Goal: Transaction & Acquisition: Purchase product/service

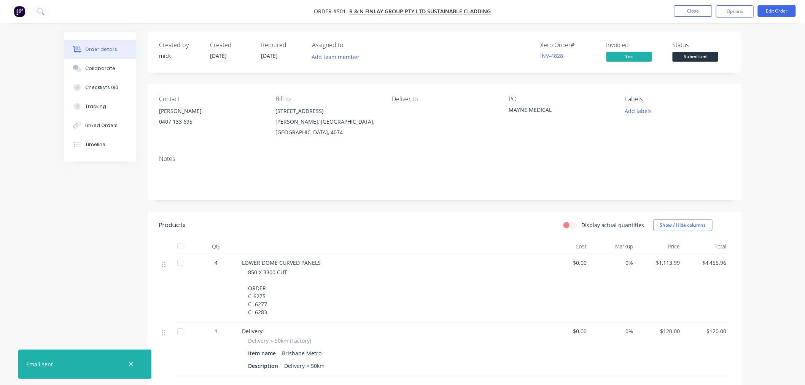
click at [13, 8] on button "button" at bounding box center [19, 11] width 16 height 12
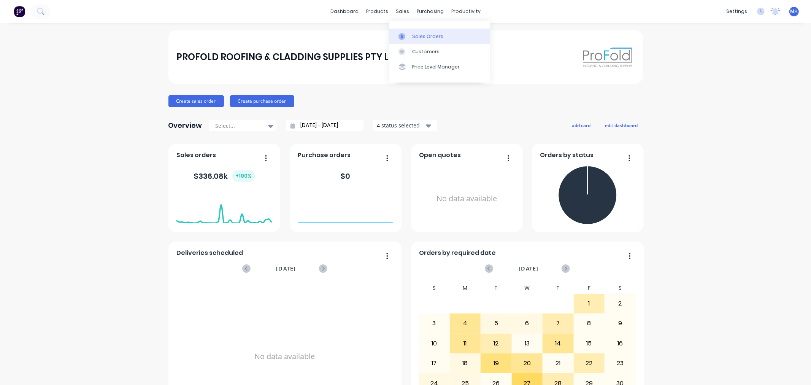
click at [421, 33] on div "Sales Orders" at bounding box center [427, 36] width 31 height 7
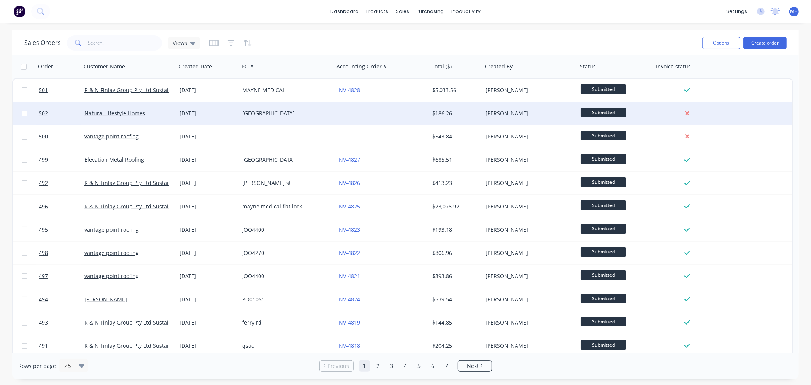
click at [393, 117] on div at bounding box center [381, 113] width 95 height 23
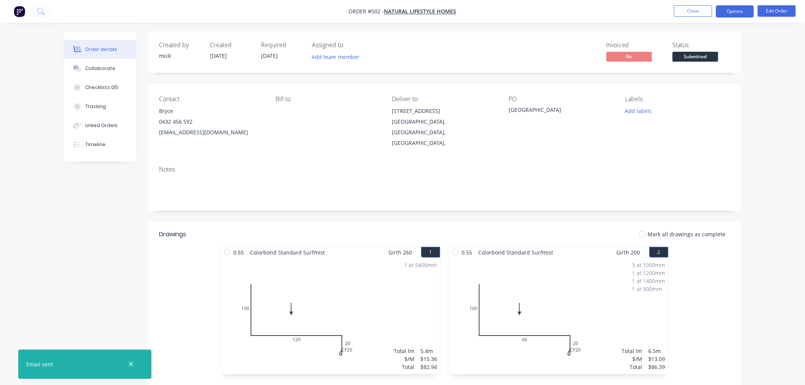
click at [743, 11] on button "Options" at bounding box center [735, 11] width 38 height 12
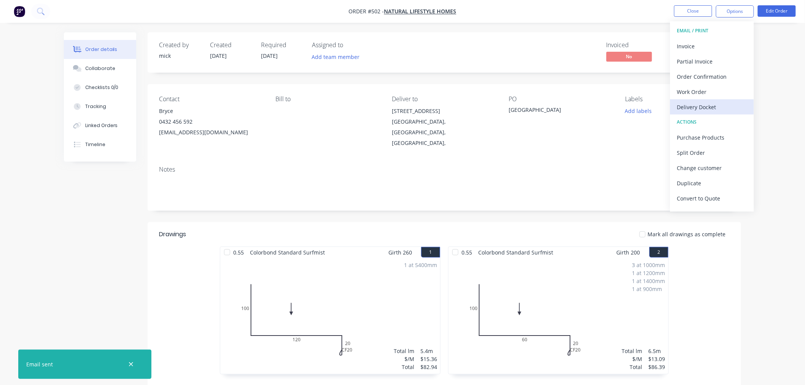
click at [717, 102] on div "Delivery Docket" at bounding box center [712, 107] width 70 height 11
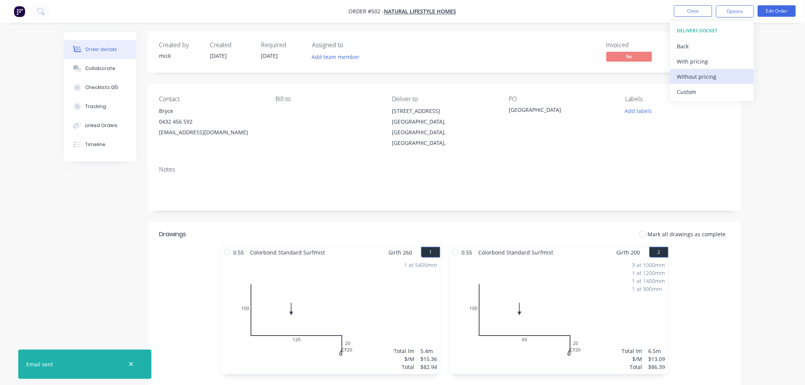
click at [706, 72] on div "Without pricing" at bounding box center [712, 76] width 70 height 11
click at [16, 13] on img "button" at bounding box center [19, 11] width 11 height 11
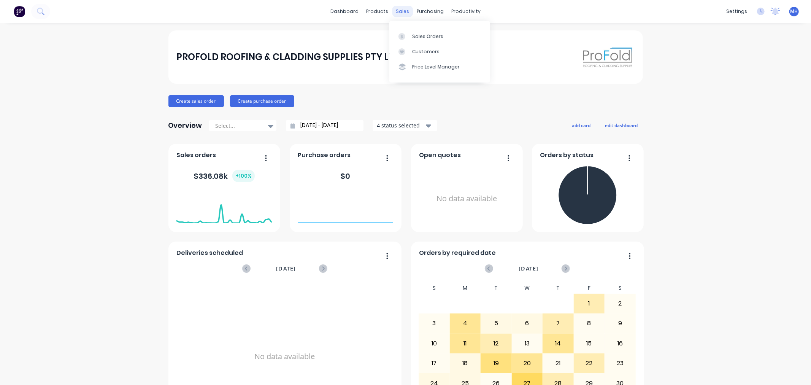
click at [392, 11] on div "sales" at bounding box center [402, 11] width 21 height 11
click at [416, 29] on link "Sales Orders" at bounding box center [439, 36] width 101 height 15
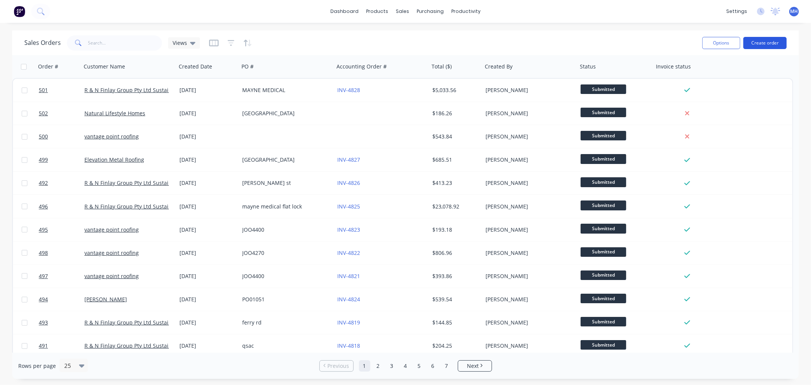
click at [752, 39] on button "Create order" at bounding box center [765, 43] width 43 height 12
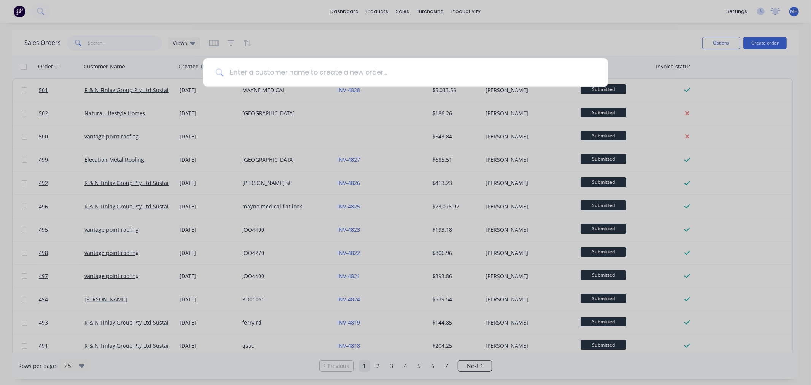
click at [258, 72] on input at bounding box center [410, 72] width 372 height 29
click at [259, 72] on input at bounding box center [410, 72] width 372 height 29
click at [259, 71] on input at bounding box center [410, 72] width 372 height 29
click at [261, 71] on input at bounding box center [410, 72] width 372 height 29
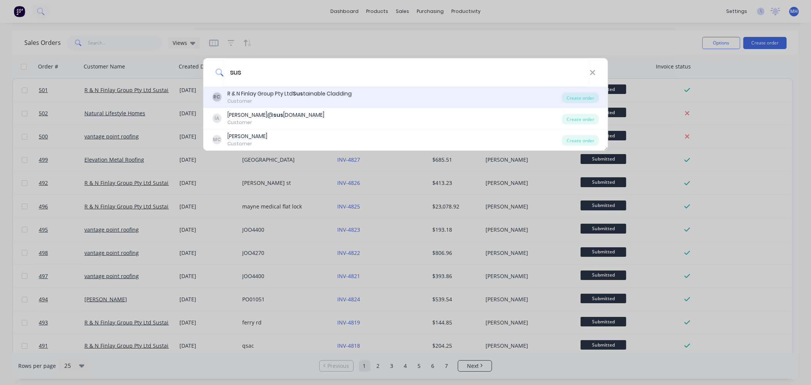
type input "sus"
click at [335, 99] on div "Customer" at bounding box center [289, 101] width 124 height 7
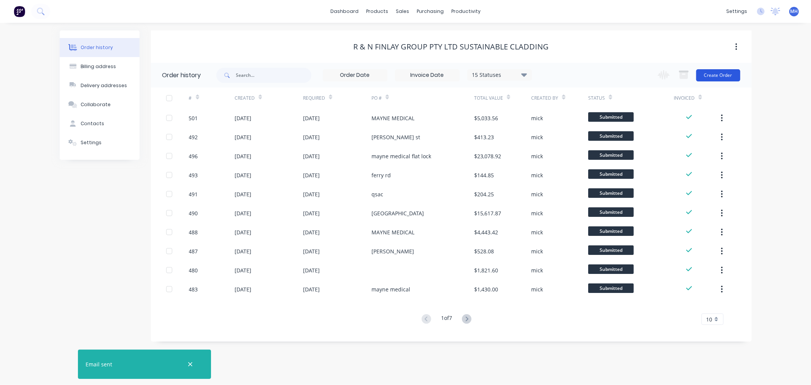
click at [727, 75] on button "Create Order" at bounding box center [718, 75] width 44 height 12
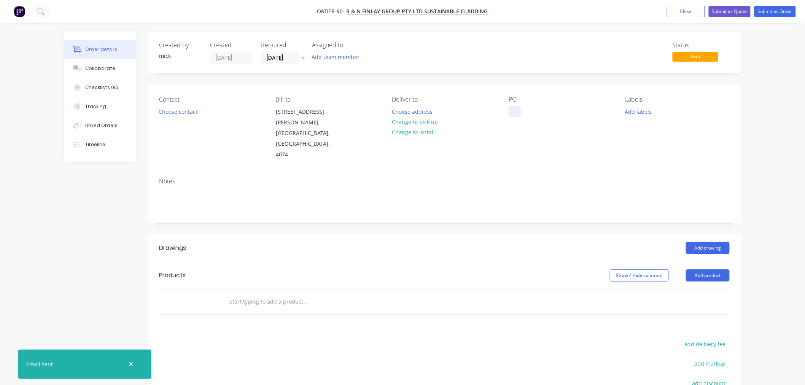
click at [512, 106] on div at bounding box center [514, 111] width 12 height 11
click at [713, 227] on div "Order details Collaborate Checklists 0/0 Tracking Linked Orders Timeline Order …" at bounding box center [402, 270] width 692 height 476
click at [717, 242] on button "Add drawing" at bounding box center [708, 248] width 44 height 12
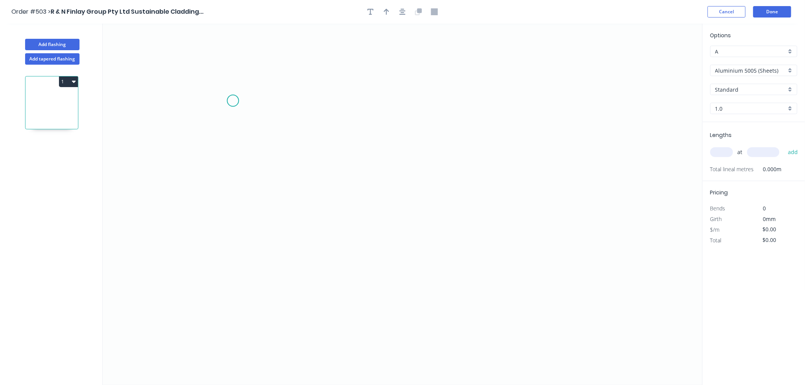
click at [233, 101] on icon "0" at bounding box center [403, 204] width 600 height 361
click at [234, 233] on icon "0" at bounding box center [403, 204] width 600 height 361
click at [475, 227] on icon "0 ?" at bounding box center [403, 204] width 600 height 361
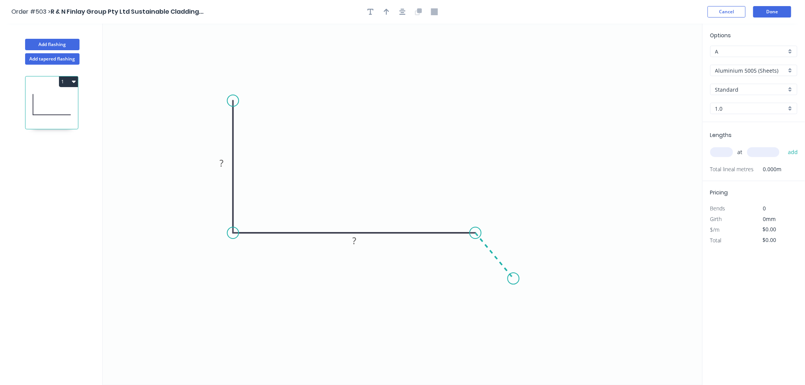
click at [513, 279] on icon "0 ? ?" at bounding box center [403, 204] width 600 height 361
click at [513, 278] on circle at bounding box center [513, 278] width 11 height 11
click at [225, 164] on rect at bounding box center [221, 163] width 15 height 11
click at [426, 126] on icon "0 75 50 15 135 º" at bounding box center [403, 204] width 600 height 361
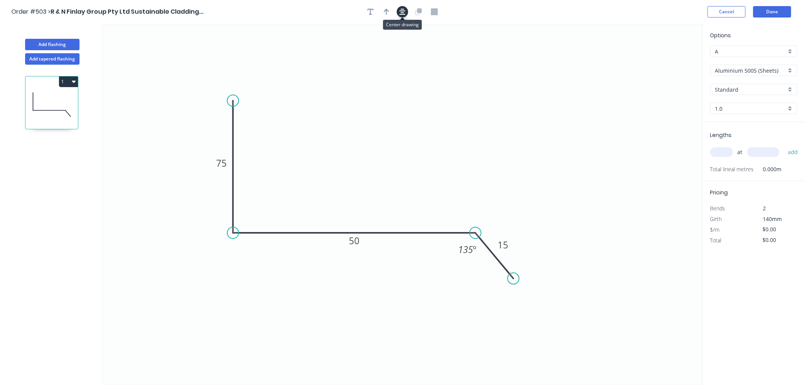
click at [402, 14] on icon "button" at bounding box center [402, 12] width 6 height 6
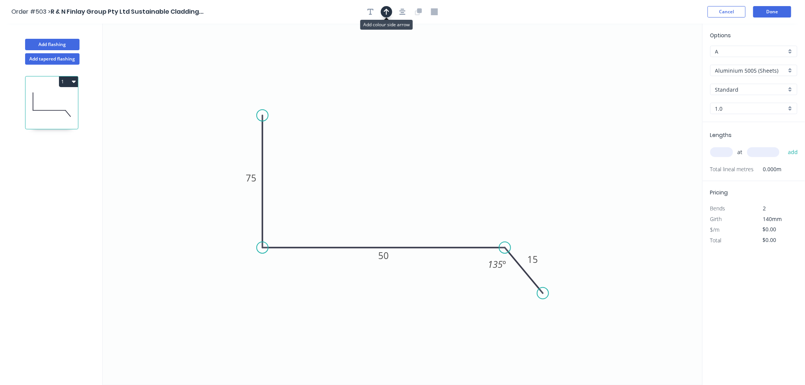
click at [388, 11] on icon "button" at bounding box center [386, 12] width 5 height 6
drag, startPoint x: 662, startPoint y: 61, endPoint x: 418, endPoint y: 170, distance: 267.3
click at [418, 170] on icon at bounding box center [418, 161] width 7 height 24
click at [779, 73] on input "Aluminium 5005 (Sheets)" at bounding box center [750, 71] width 71 height 8
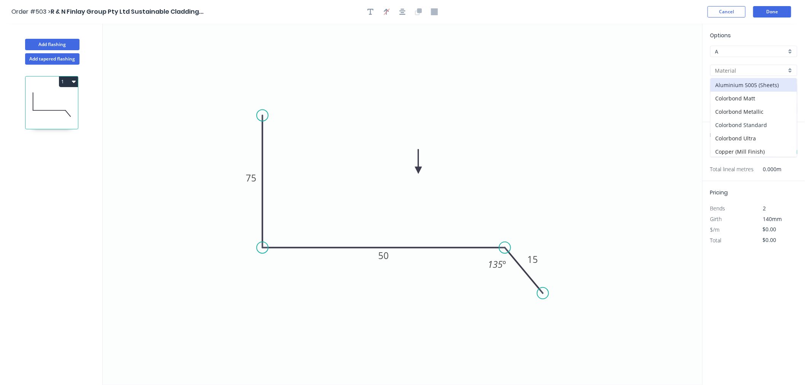
click at [754, 122] on div "Colorbond Standard" at bounding box center [753, 124] width 86 height 13
type input "Colorbond Standard"
type input "Basalt"
type input "0.55"
type input "$10.24"
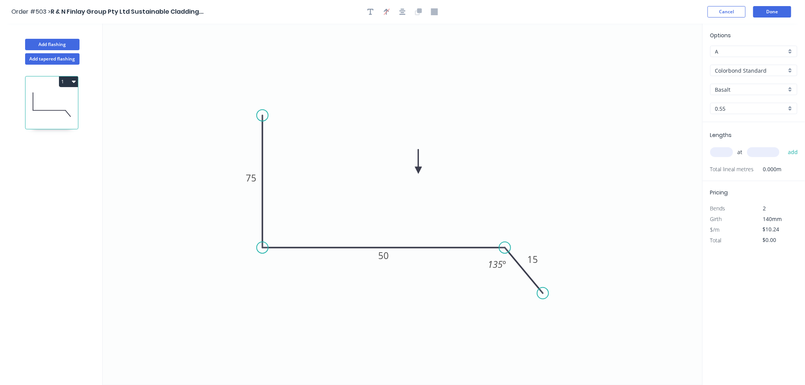
click at [754, 89] on input "Basalt" at bounding box center [750, 90] width 71 height 8
click at [744, 136] on div "Monument" at bounding box center [753, 136] width 86 height 13
type input "Monument"
click at [726, 150] on input "text" at bounding box center [721, 152] width 23 height 10
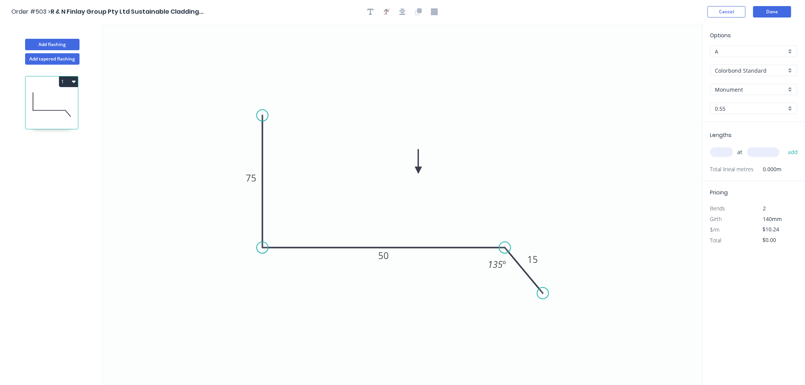
click at [726, 150] on input "text" at bounding box center [721, 152] width 23 height 10
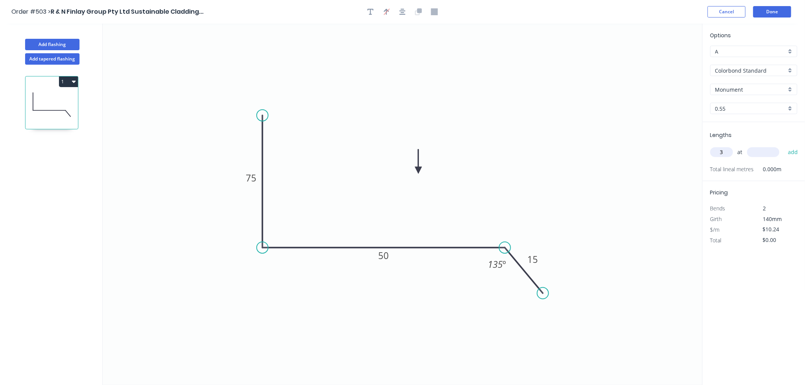
type input "3"
type input "6000"
click at [784, 146] on button "add" at bounding box center [793, 152] width 18 height 13
type input "$184.32"
click at [780, 15] on button "Done" at bounding box center [772, 11] width 38 height 11
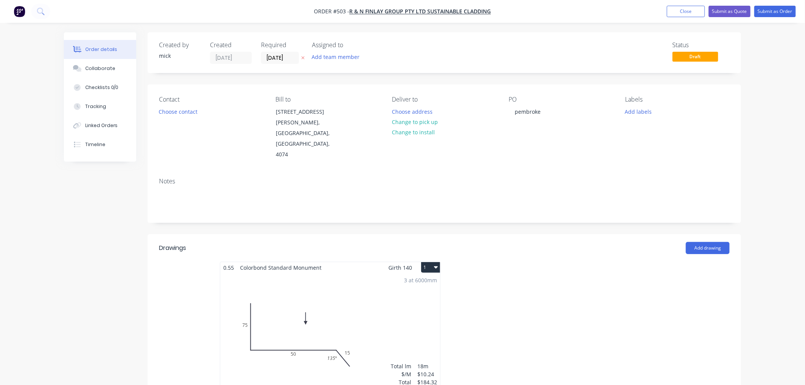
click at [774, 3] on nav "Order #503 - R & N Finlay Group Pty Ltd Sustainable Cladding Add product Close …" at bounding box center [402, 11] width 805 height 23
click at [774, 6] on button "Submit as Order" at bounding box center [774, 11] width 41 height 11
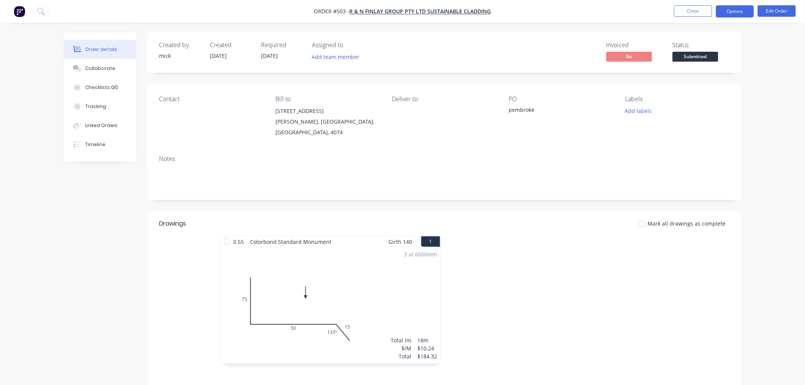
click at [729, 9] on button "Options" at bounding box center [735, 11] width 38 height 12
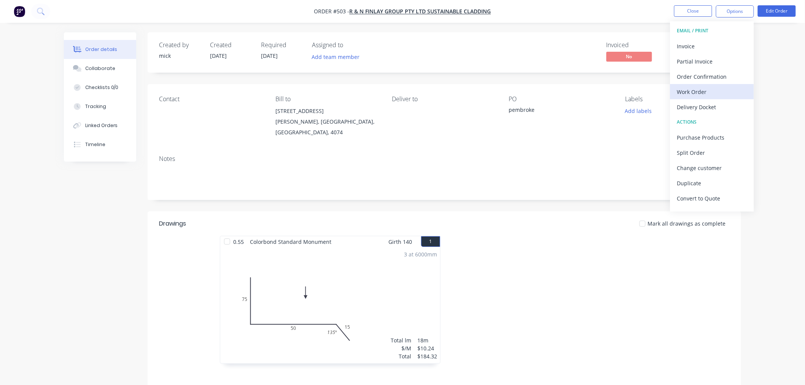
click at [716, 88] on div "Work Order" at bounding box center [712, 91] width 70 height 11
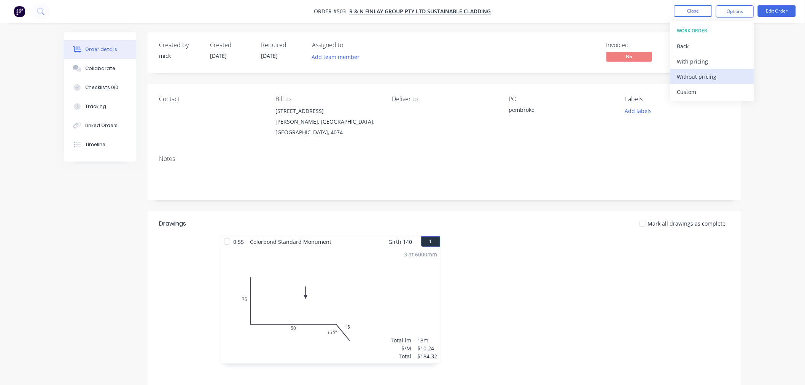
click at [700, 70] on button "Without pricing" at bounding box center [712, 76] width 84 height 15
click at [682, 265] on div "0.55 Colorbond Standard Monument Girth 140 1 0 75 50 15 135 º 0 75 50 15 135 º …" at bounding box center [444, 303] width 593 height 135
click at [16, 13] on img "button" at bounding box center [19, 11] width 11 height 11
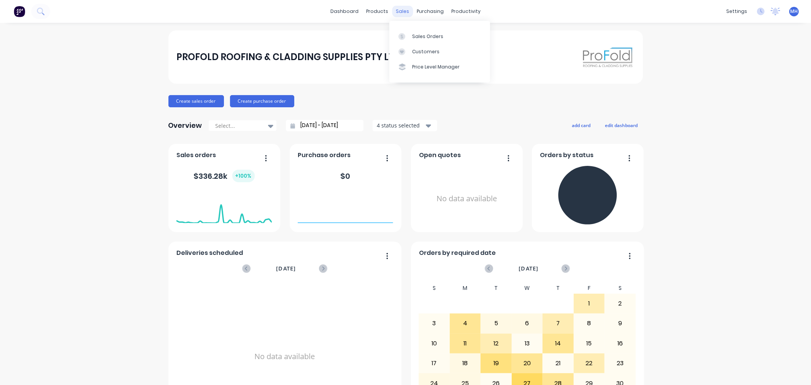
click at [401, 11] on div "sales" at bounding box center [402, 11] width 21 height 11
click at [419, 35] on div "Sales Orders" at bounding box center [427, 36] width 31 height 7
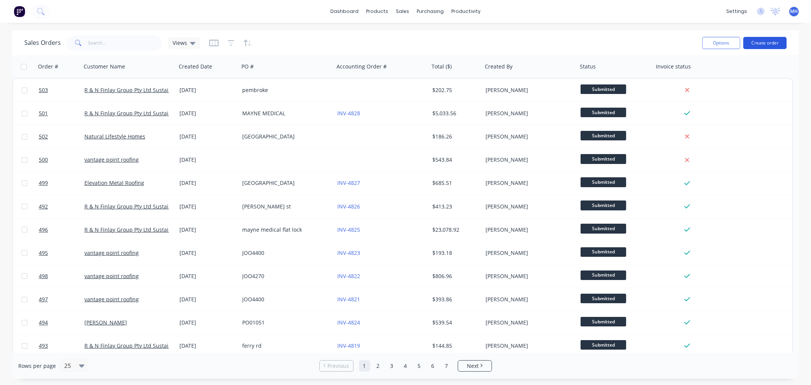
click at [767, 44] on button "Create order" at bounding box center [765, 43] width 43 height 12
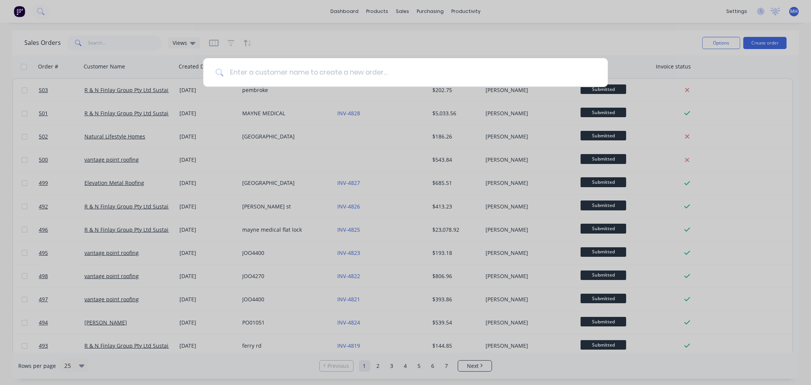
click at [367, 72] on input at bounding box center [410, 72] width 372 height 29
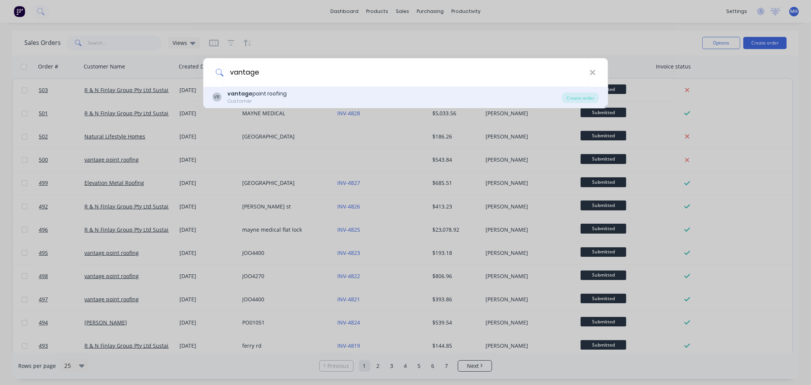
type input "vantage"
click at [328, 100] on div "VR vantage point roofing Customer" at bounding box center [387, 97] width 350 height 15
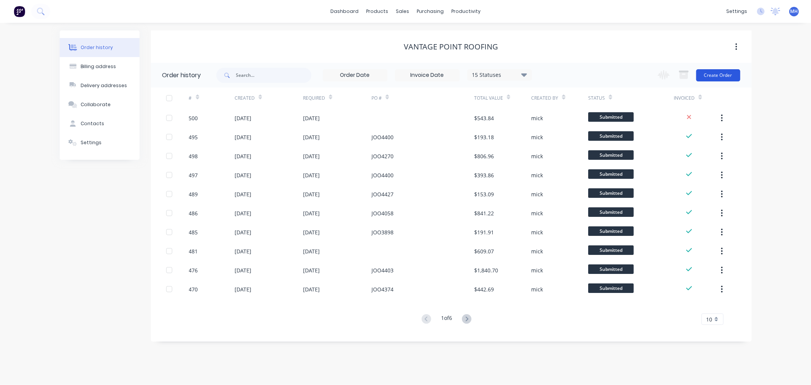
click at [726, 75] on button "Create Order" at bounding box center [718, 75] width 44 height 12
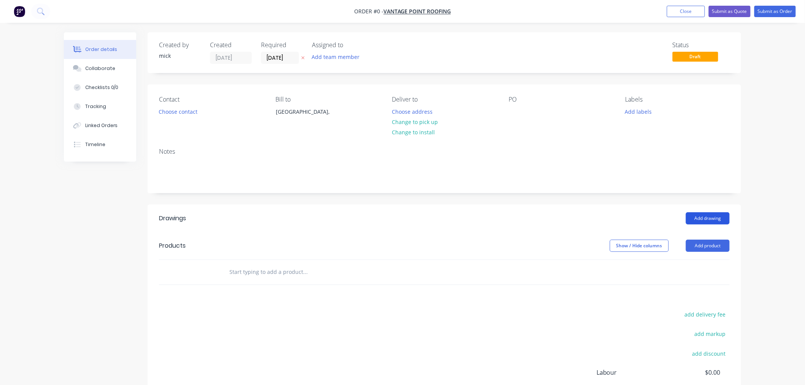
click at [706, 216] on button "Add drawing" at bounding box center [708, 218] width 44 height 12
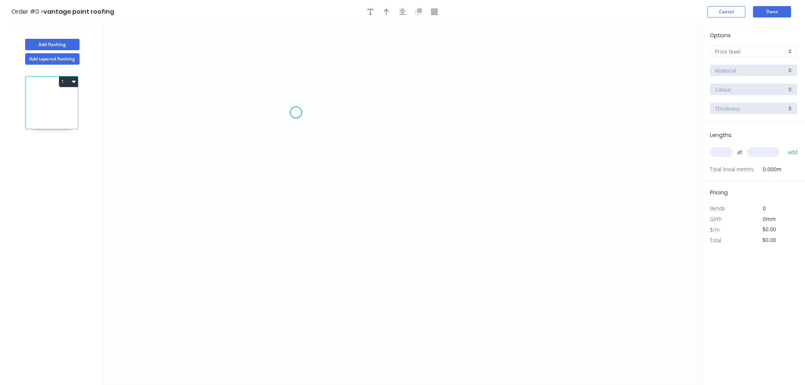
click at [297, 111] on icon "0" at bounding box center [403, 204] width 600 height 361
click at [286, 273] on icon "0" at bounding box center [403, 204] width 600 height 361
click at [464, 273] on icon "0 ?" at bounding box center [403, 204] width 600 height 361
click at [464, 273] on circle at bounding box center [464, 272] width 11 height 11
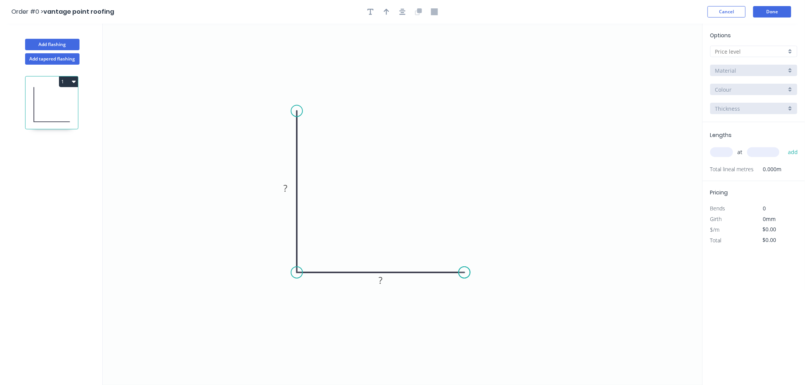
click at [464, 273] on circle at bounding box center [464, 272] width 11 height 11
click at [284, 190] on tspan "?" at bounding box center [285, 188] width 4 height 13
click at [404, 6] on button "button" at bounding box center [402, 11] width 11 height 11
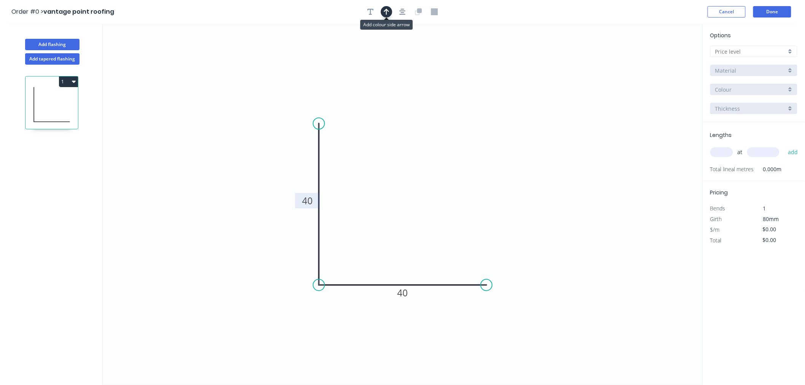
click at [385, 8] on icon "button" at bounding box center [386, 11] width 5 height 7
drag, startPoint x: 663, startPoint y: 58, endPoint x: 342, endPoint y: 156, distance: 335.7
click at [333, 158] on icon "0 40 40" at bounding box center [403, 204] width 600 height 361
drag, startPoint x: 662, startPoint y: 60, endPoint x: 364, endPoint y: 212, distance: 334.6
click at [364, 212] on icon at bounding box center [364, 203] width 7 height 24
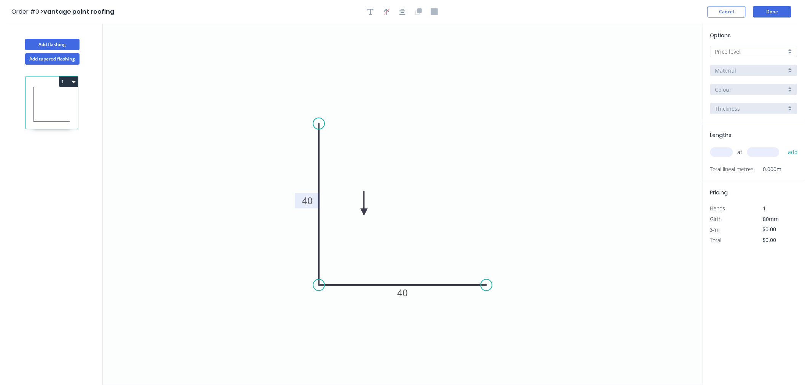
click at [769, 46] on div at bounding box center [753, 51] width 87 height 11
click at [747, 66] on div "A" at bounding box center [753, 65] width 86 height 13
type input "A"
click at [747, 74] on input "Aluminium 5005 (Sheets)" at bounding box center [750, 71] width 71 height 8
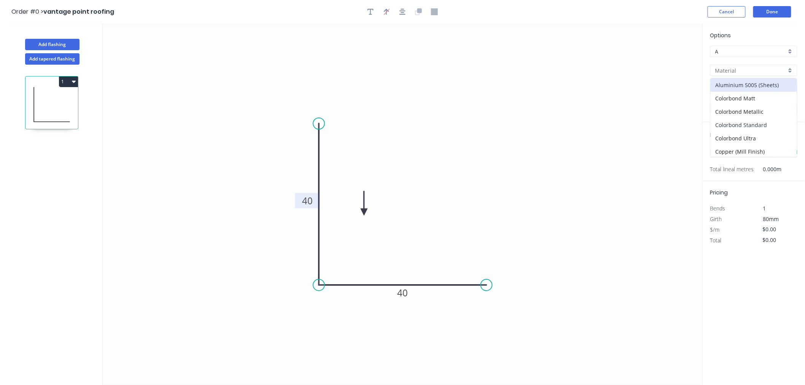
click at [753, 123] on div "Colorbond Standard" at bounding box center [753, 124] width 86 height 13
type input "Colorbond Standard"
type input "Basalt"
type input "0.55"
type input "$6.55"
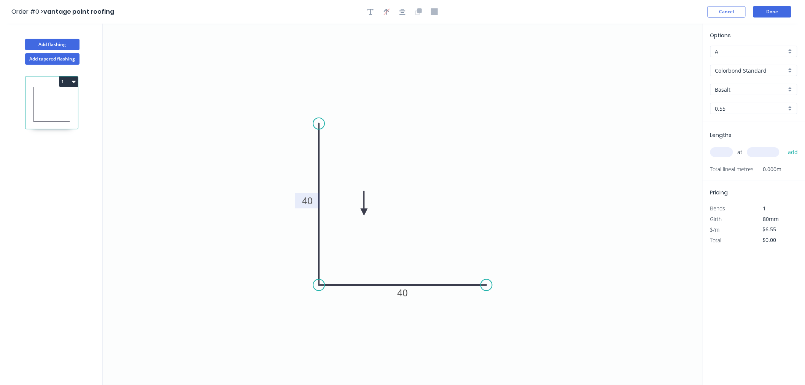
click at [735, 89] on input "Basalt" at bounding box center [750, 90] width 71 height 8
click at [731, 145] on div "Dune" at bounding box center [753, 141] width 86 height 13
type input "Dune"
click at [729, 154] on input "text" at bounding box center [721, 152] width 23 height 10
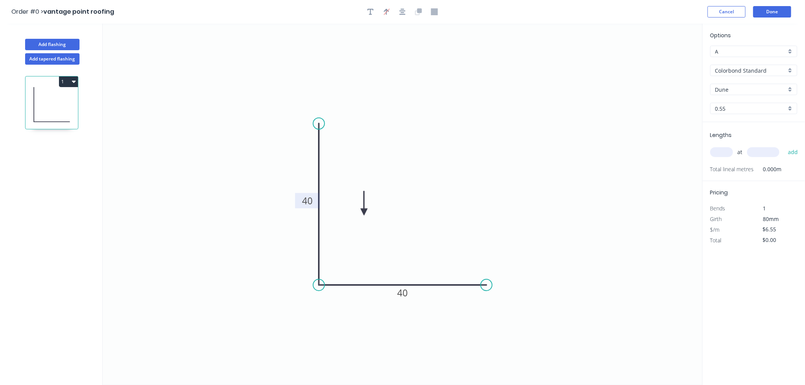
click at [729, 154] on input "text" at bounding box center [721, 152] width 23 height 10
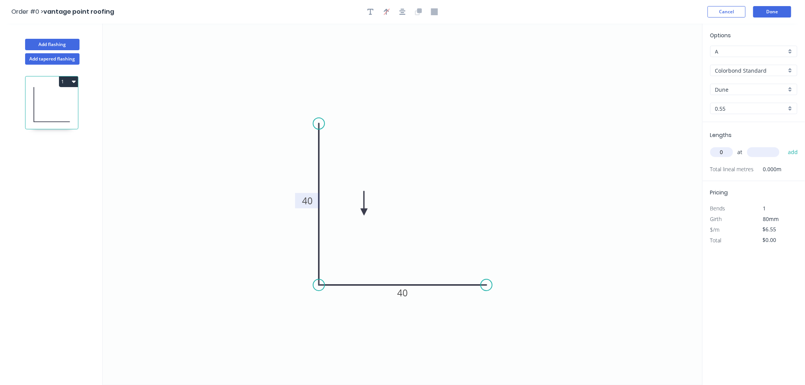
type input "0"
type input "1500"
click at [784, 146] on button "add" at bounding box center [793, 152] width 18 height 13
type input "9"
type input "1500"
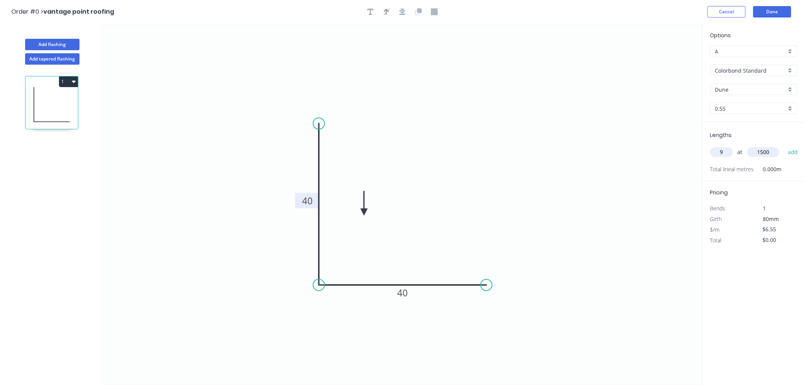
click at [784, 146] on button "add" at bounding box center [793, 152] width 18 height 13
type input "$88.43"
click at [781, 14] on button "Done" at bounding box center [772, 11] width 38 height 11
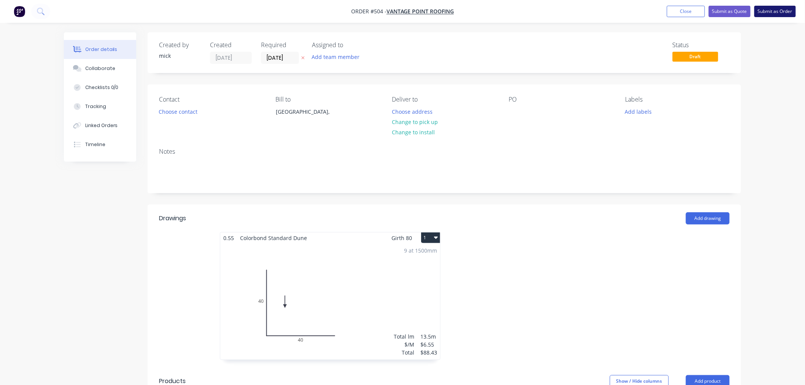
click at [782, 8] on button "Submit as Order" at bounding box center [774, 11] width 41 height 11
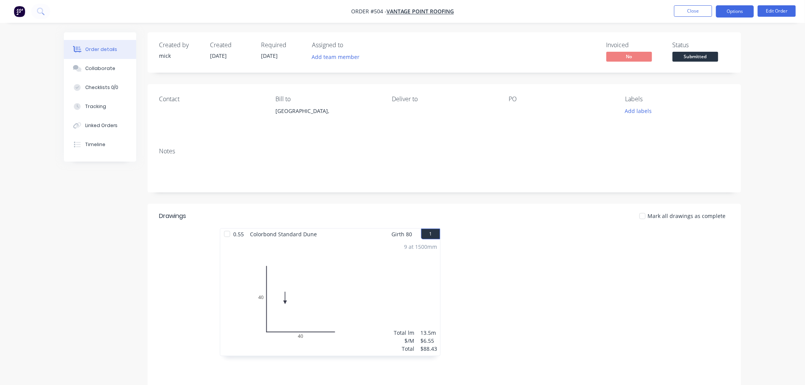
click at [734, 10] on button "Options" at bounding box center [735, 11] width 38 height 12
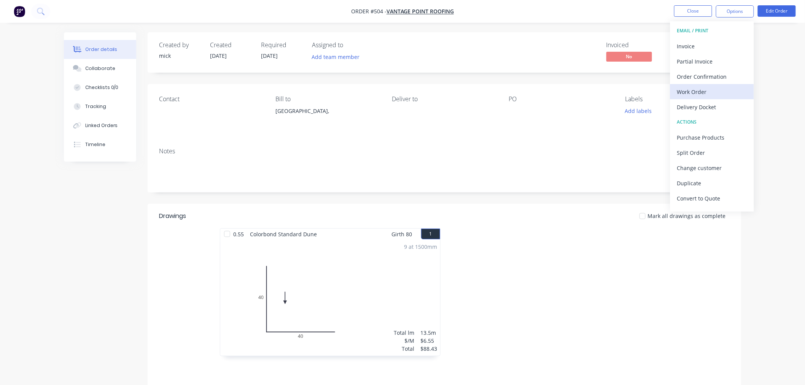
click at [683, 94] on div "Work Order" at bounding box center [712, 91] width 70 height 11
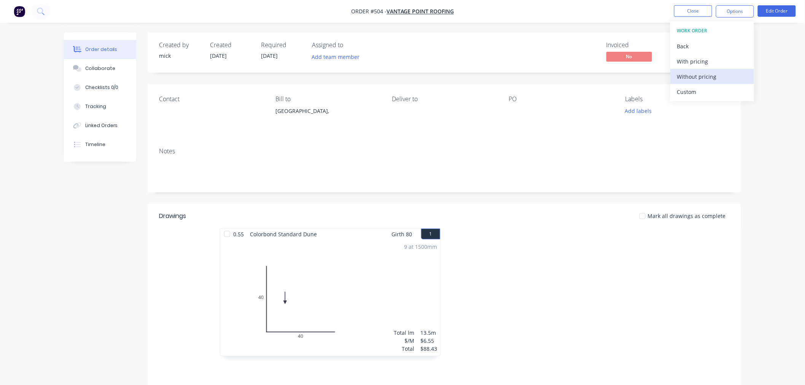
click at [694, 71] on div "Without pricing" at bounding box center [712, 76] width 70 height 11
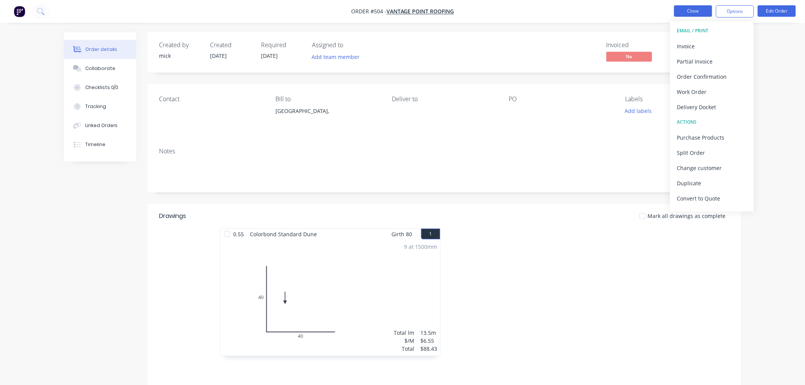
click at [691, 8] on button "Close" at bounding box center [693, 10] width 38 height 11
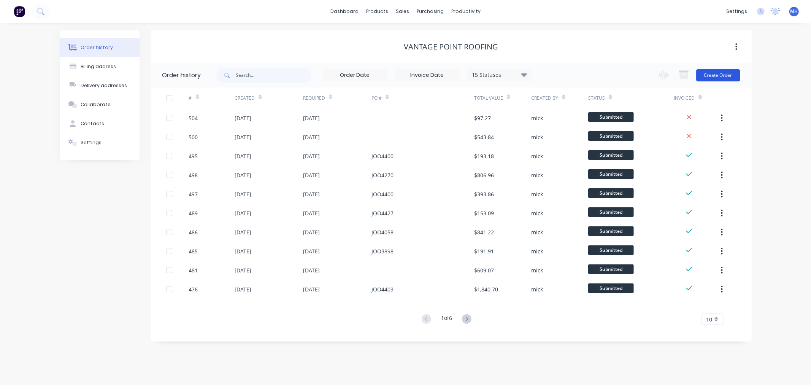
click at [720, 76] on button "Create Order" at bounding box center [718, 75] width 44 height 12
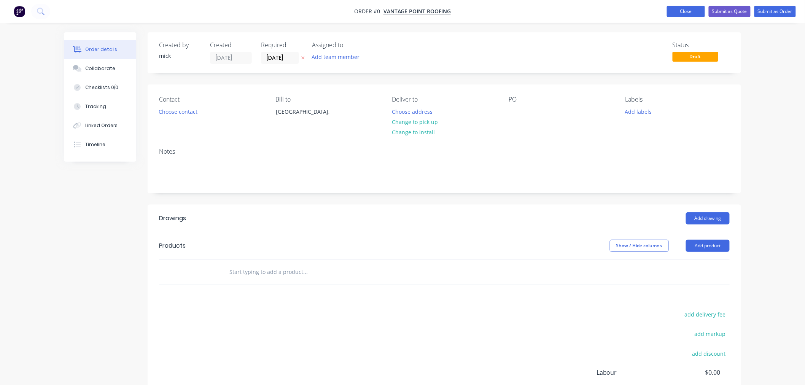
click at [691, 10] on button "Close" at bounding box center [686, 11] width 38 height 11
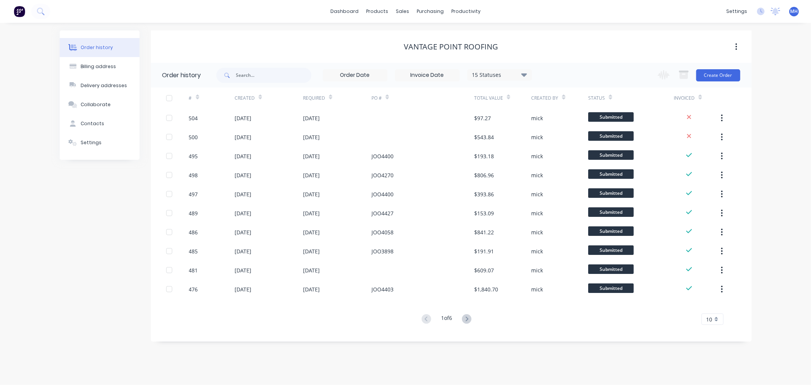
click at [17, 10] on img at bounding box center [19, 11] width 11 height 11
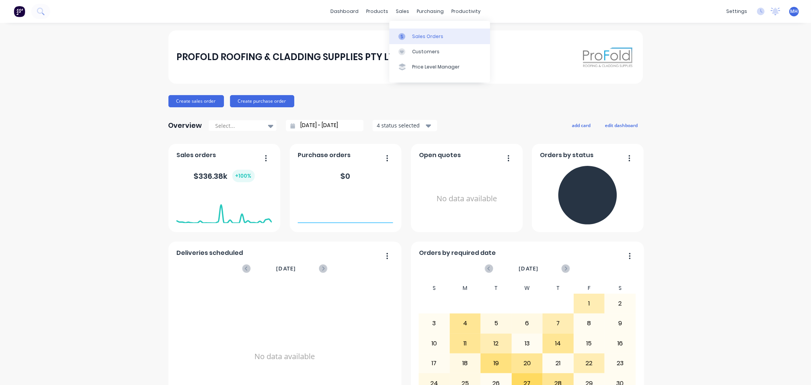
click at [419, 33] on div "Sales Orders" at bounding box center [427, 36] width 31 height 7
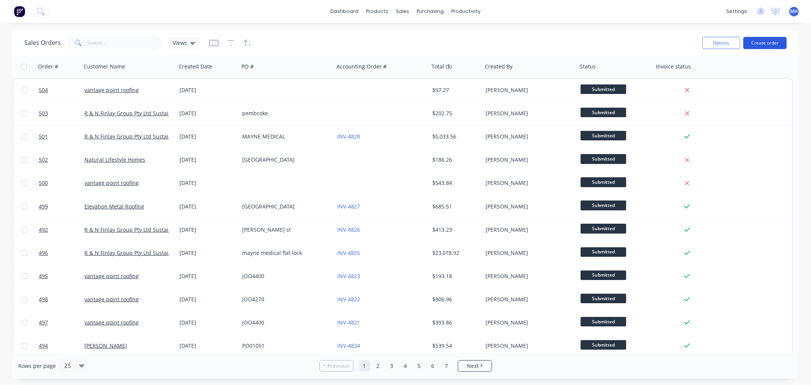
click at [759, 39] on button "Create order" at bounding box center [765, 43] width 43 height 12
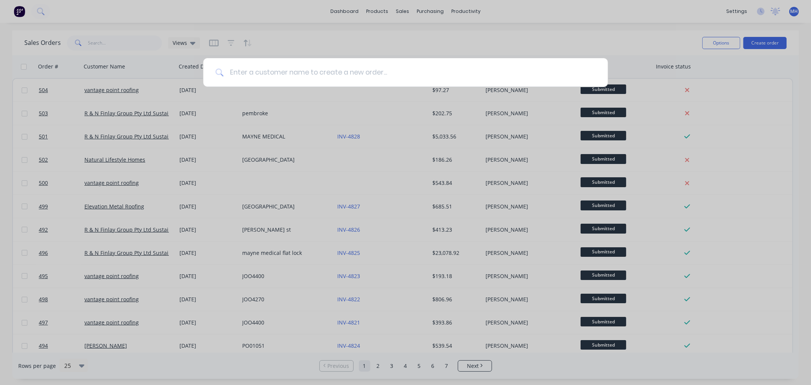
click at [384, 70] on input at bounding box center [410, 72] width 372 height 29
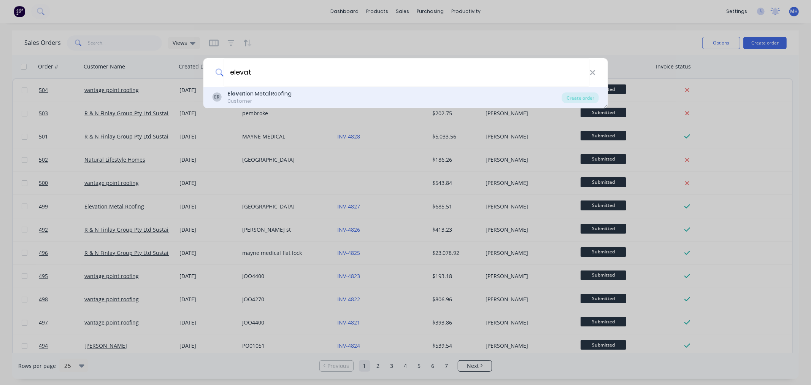
type input "elevat"
click at [290, 103] on div "ER Elevat ion Metal Roofing Customer" at bounding box center [387, 97] width 350 height 15
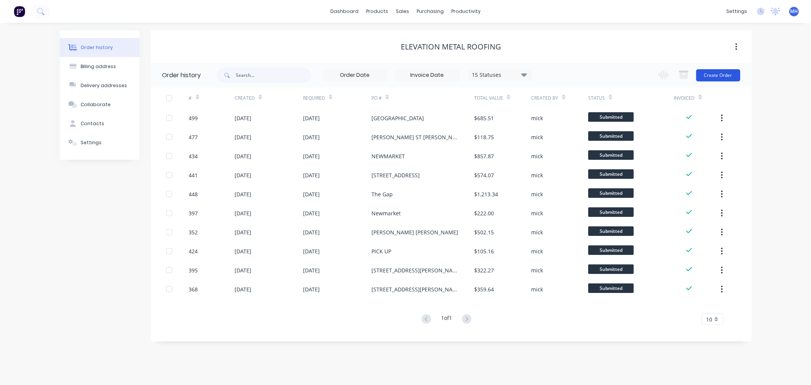
click at [724, 70] on button "Create Order" at bounding box center [718, 75] width 44 height 12
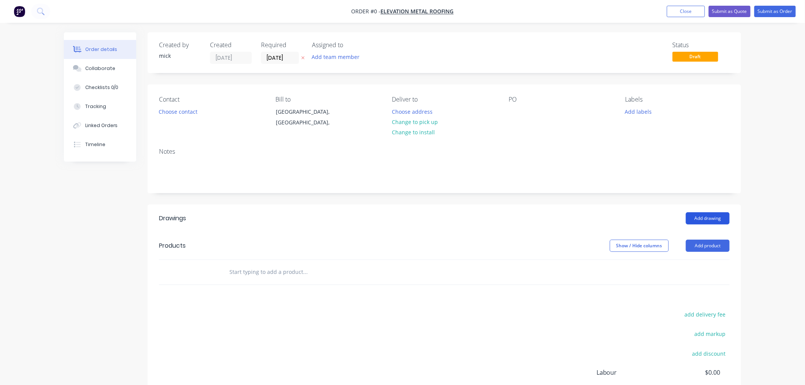
click at [717, 217] on button "Add drawing" at bounding box center [708, 218] width 44 height 12
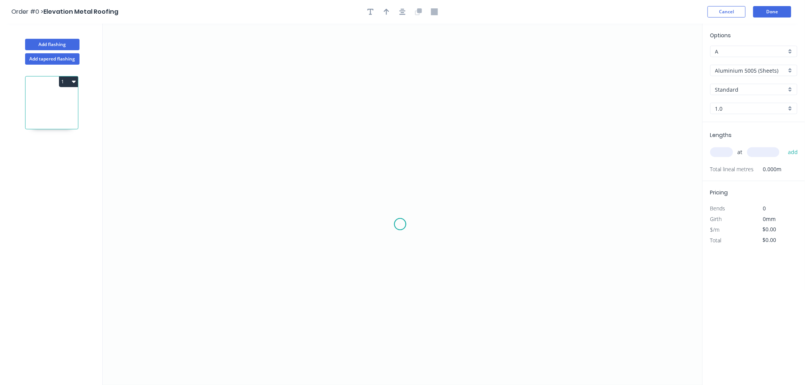
click at [400, 224] on icon "0" at bounding box center [403, 204] width 600 height 361
click at [314, 221] on icon "0" at bounding box center [403, 204] width 600 height 361
click at [321, 77] on icon "0 ?" at bounding box center [403, 204] width 600 height 361
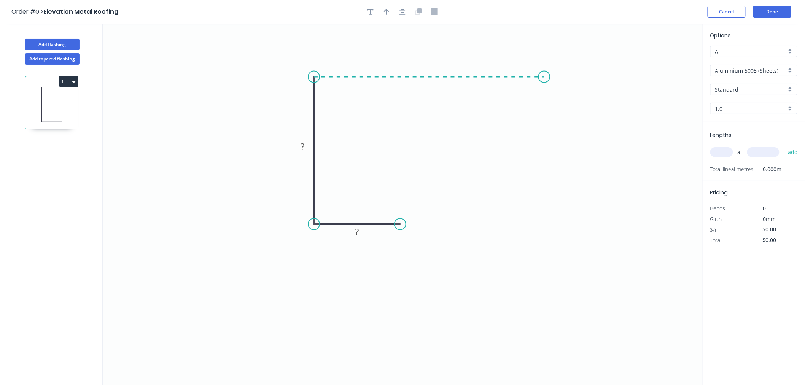
click at [544, 82] on icon "0 ? ?" at bounding box center [403, 204] width 600 height 361
click at [545, 77] on circle at bounding box center [544, 76] width 11 height 11
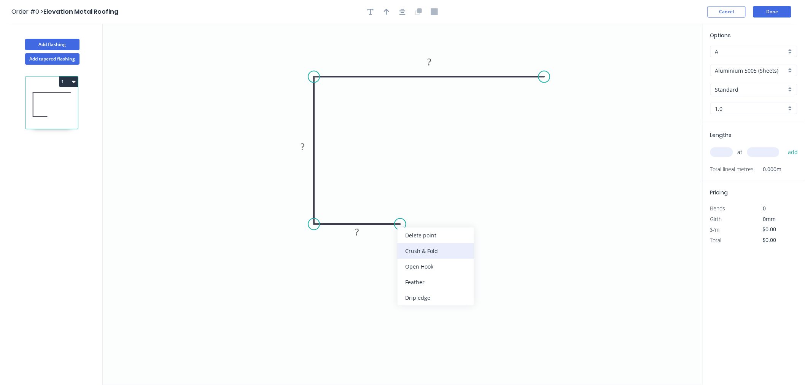
click at [420, 248] on div "Crush & Fold" at bounding box center [435, 251] width 76 height 16
click at [356, 234] on tspan "?" at bounding box center [357, 232] width 4 height 13
click at [304, 146] on tspan "?" at bounding box center [302, 146] width 4 height 13
click at [436, 66] on rect at bounding box center [428, 62] width 15 height 11
click at [751, 69] on input "Aluminium 5005 (Sheets)" at bounding box center [750, 71] width 71 height 8
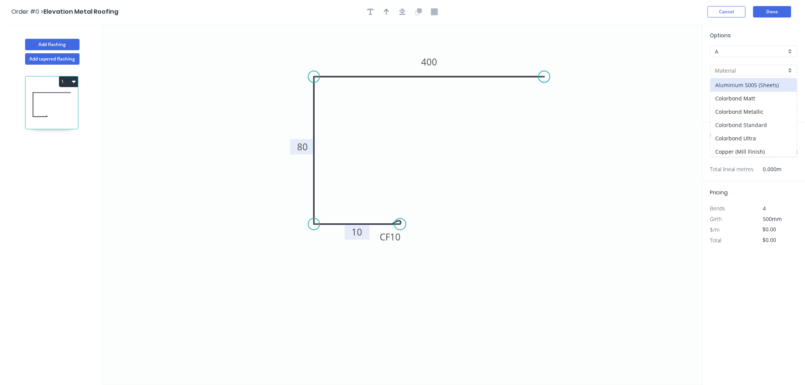
click at [763, 123] on div "Colorbond Standard" at bounding box center [753, 124] width 86 height 13
type input "Colorbond Standard"
type input "Basalt"
type input "0.55"
type input "$19.88"
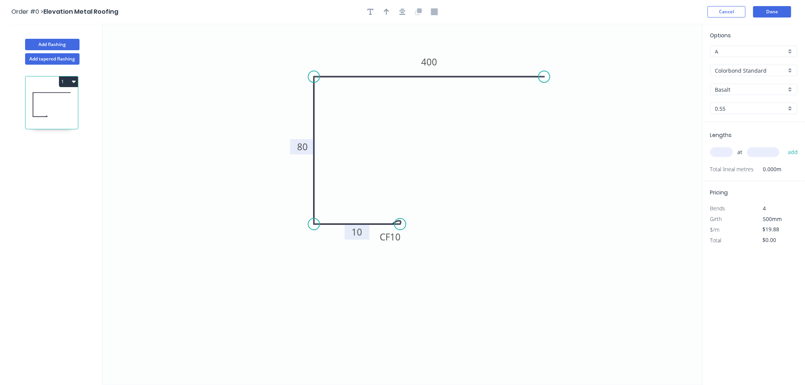
click at [755, 88] on input "Basalt" at bounding box center [750, 90] width 71 height 8
click at [751, 124] on div "Dover White" at bounding box center [753, 128] width 86 height 13
type input "Dover White"
click at [729, 154] on input "text" at bounding box center [721, 152] width 23 height 10
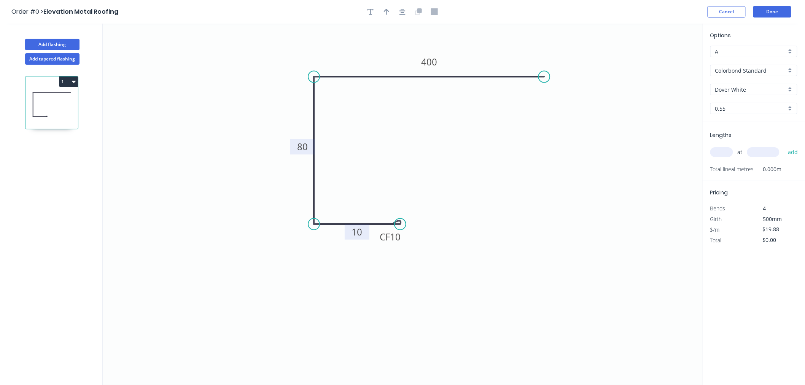
click at [729, 154] on input "text" at bounding box center [721, 152] width 23 height 10
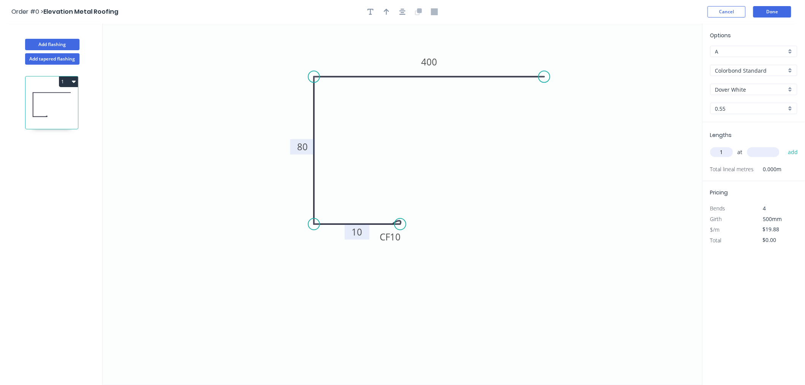
type input "1"
type input "5000"
click at [784, 146] on button "add" at bounding box center [793, 152] width 18 height 13
type input "$99.40"
click at [781, 10] on button "Done" at bounding box center [772, 11] width 38 height 11
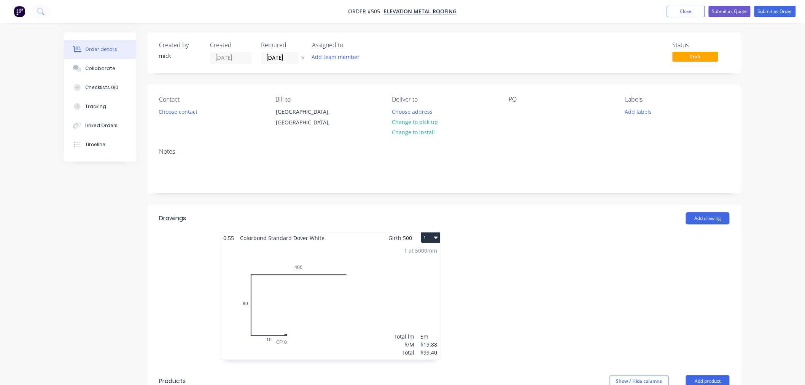
click at [429, 234] on button "1" at bounding box center [430, 237] width 19 height 11
click at [418, 268] on div "Duplicate" at bounding box center [404, 271] width 59 height 11
click at [562, 267] on div "Total lm $/M Total 0m $19.88 $0.00" at bounding box center [558, 301] width 220 height 116
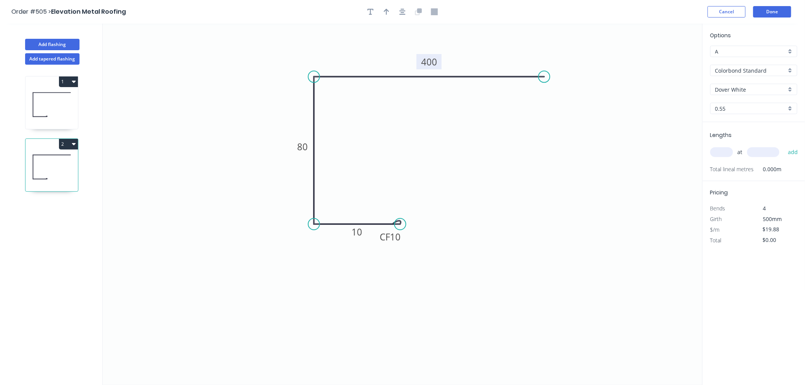
click at [432, 61] on tspan "400" at bounding box center [429, 62] width 16 height 13
click at [718, 146] on div "at add" at bounding box center [754, 152] width 89 height 13
type input "$22.14"
click at [725, 150] on input "text" at bounding box center [721, 152] width 23 height 10
type input "1"
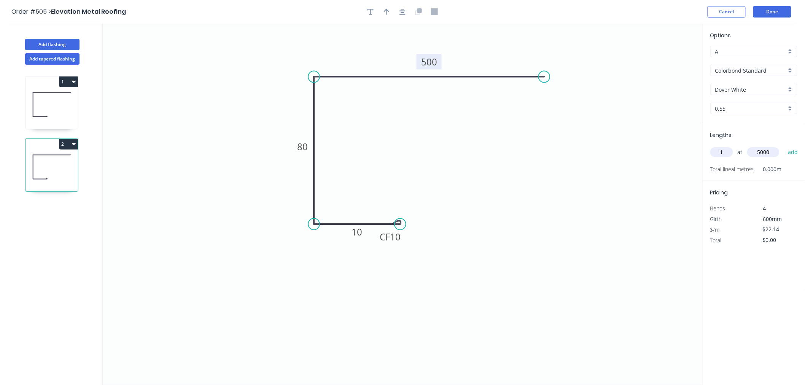
type input "5000"
click at [784, 146] on button "add" at bounding box center [793, 152] width 18 height 13
type input "$110.70"
click at [777, 11] on button "Done" at bounding box center [772, 11] width 38 height 11
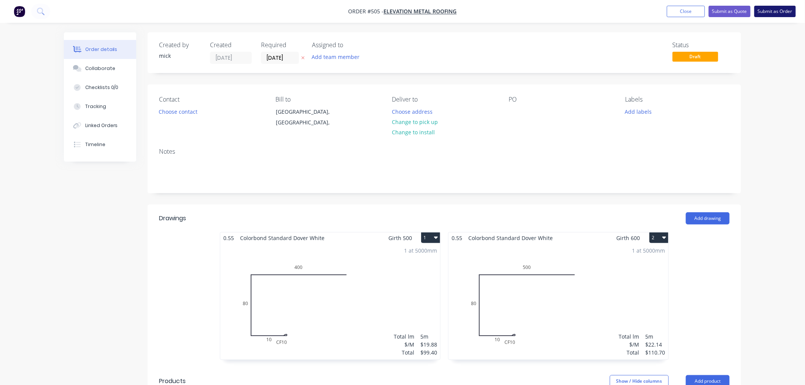
click at [777, 13] on button "Submit as Order" at bounding box center [774, 11] width 41 height 11
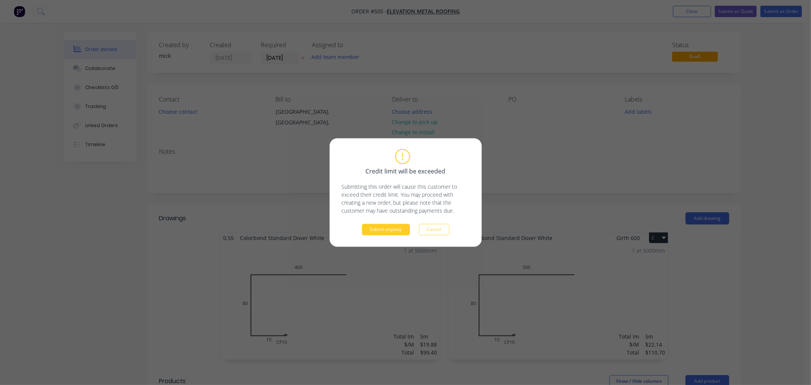
click at [404, 230] on button "Submit anyway" at bounding box center [386, 229] width 48 height 11
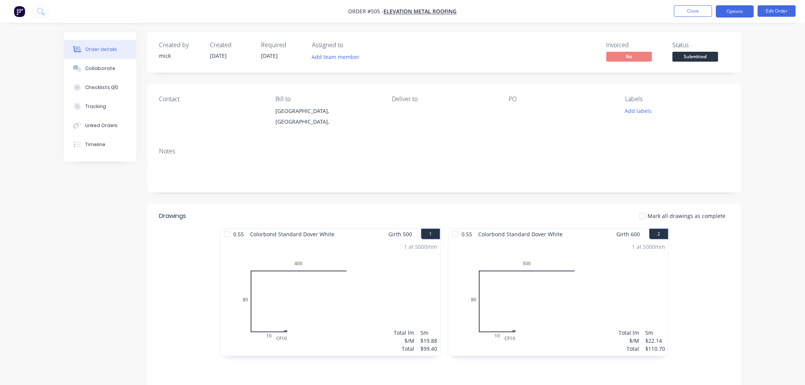
click at [734, 14] on button "Options" at bounding box center [735, 11] width 38 height 12
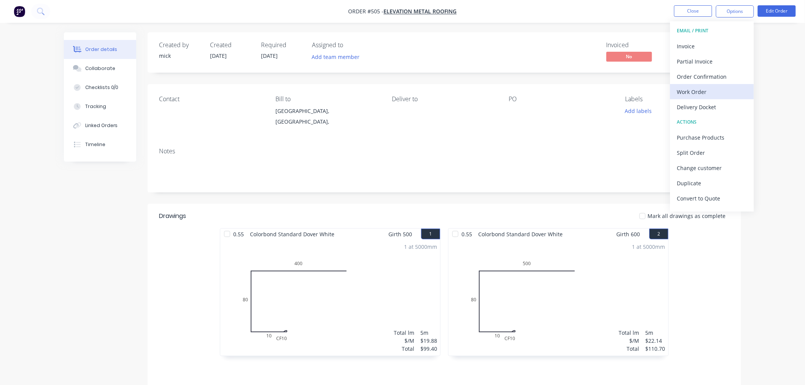
click at [720, 93] on div "Work Order" at bounding box center [712, 91] width 70 height 11
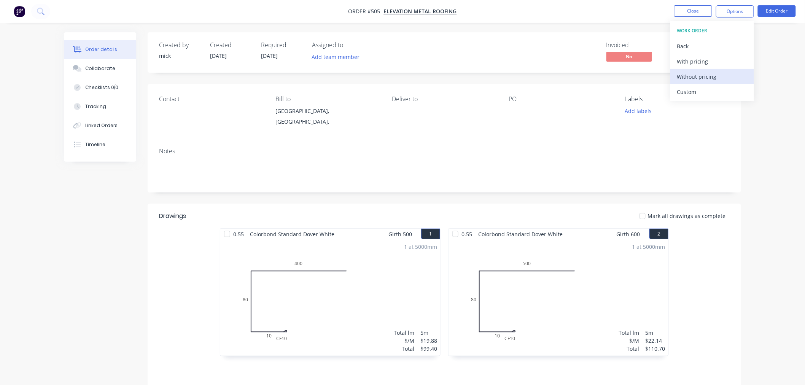
click at [722, 83] on button "Without pricing" at bounding box center [712, 76] width 84 height 15
click at [20, 11] on img "button" at bounding box center [19, 11] width 11 height 11
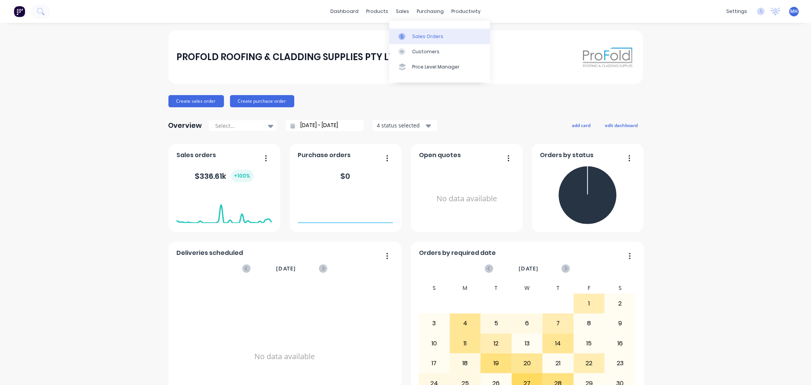
click at [425, 40] on div "Sales Orders" at bounding box center [427, 36] width 31 height 7
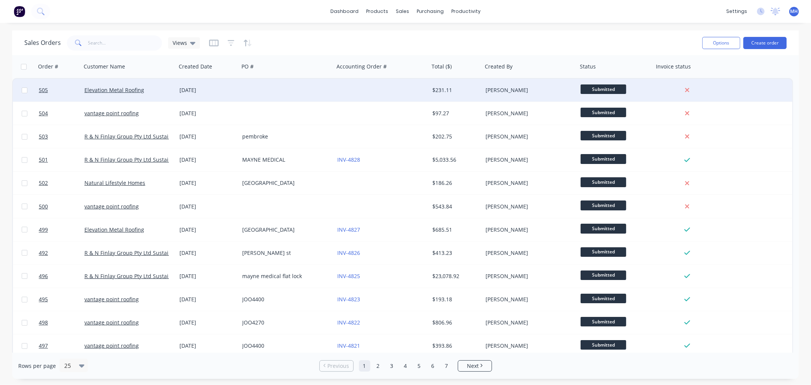
click at [352, 80] on div at bounding box center [381, 90] width 95 height 23
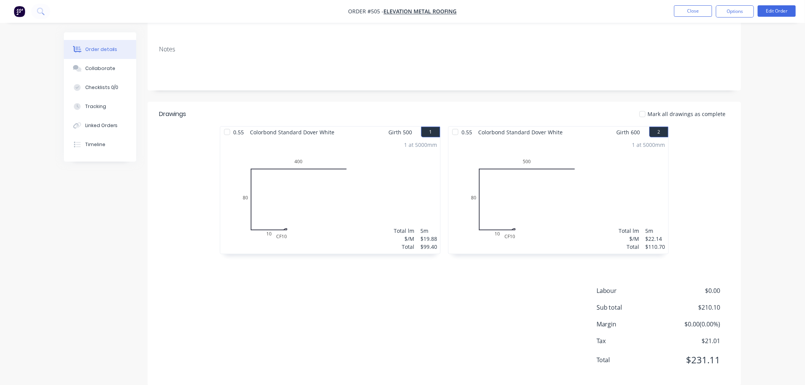
scroll to position [114, 0]
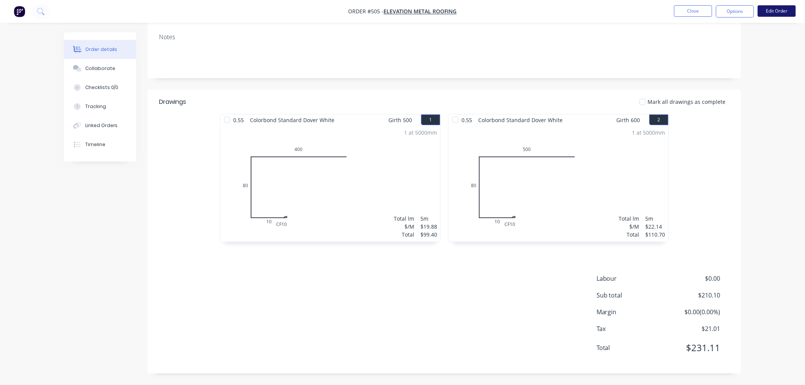
click at [780, 9] on button "Edit Order" at bounding box center [777, 10] width 38 height 11
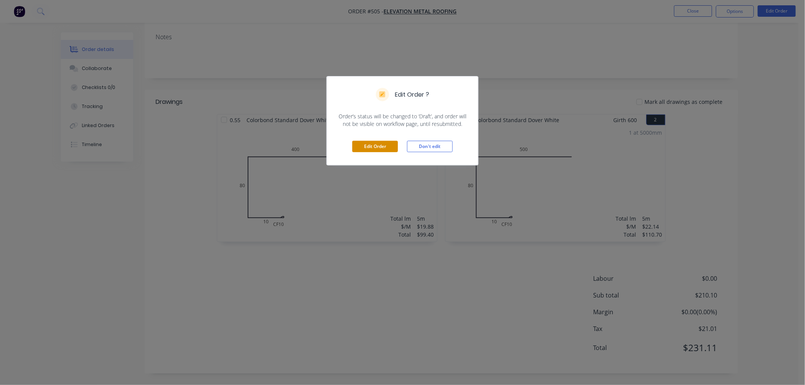
click at [364, 145] on button "Edit Order" at bounding box center [375, 146] width 46 height 11
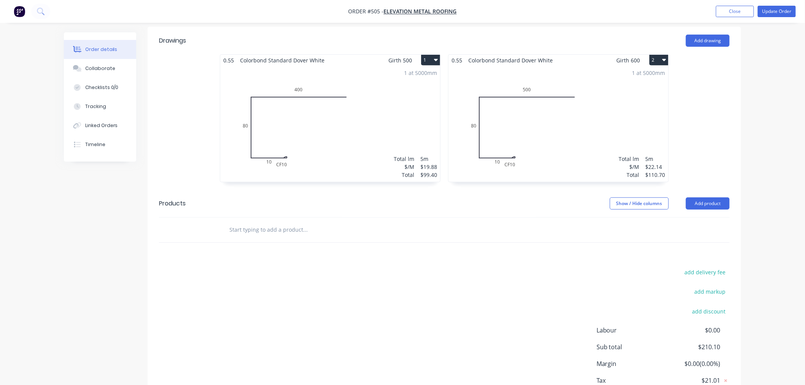
scroll to position [229, 0]
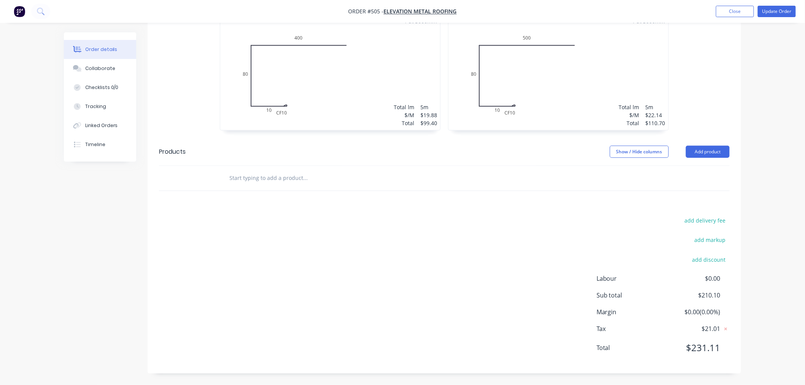
click at [301, 180] on input "text" at bounding box center [305, 177] width 152 height 15
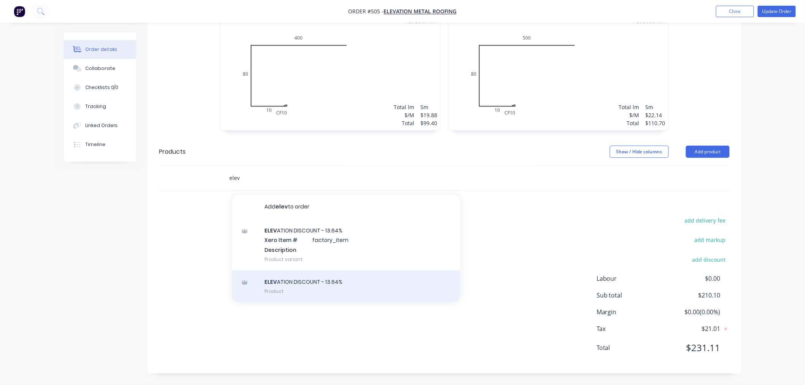
type input "elev"
click at [324, 284] on div "ELEV ATION DISCOUNT - 13.64% Product" at bounding box center [346, 286] width 228 height 32
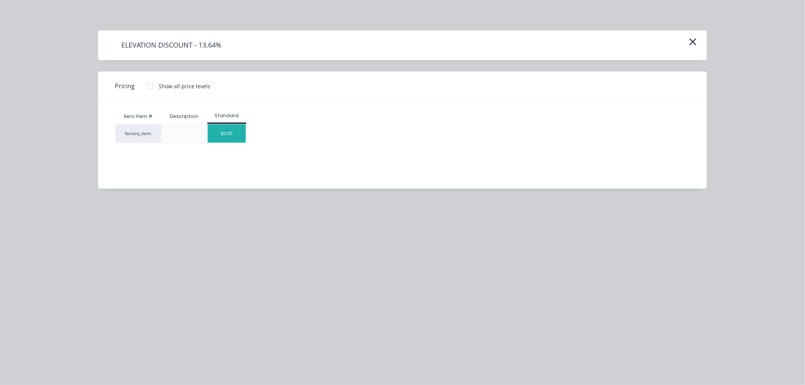
click at [230, 135] on div "$0.00" at bounding box center [227, 133] width 38 height 18
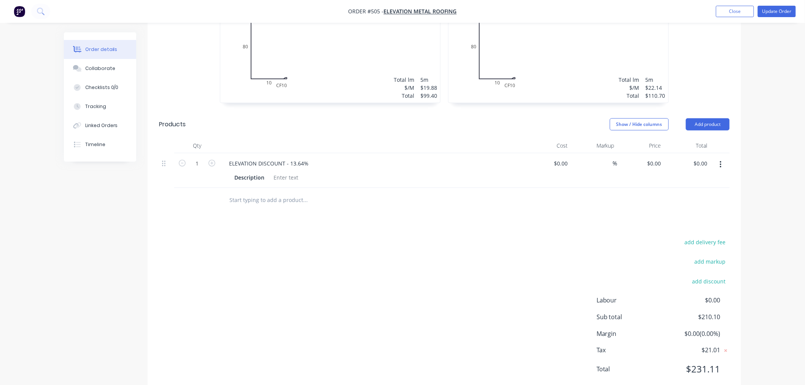
scroll to position [272, 0]
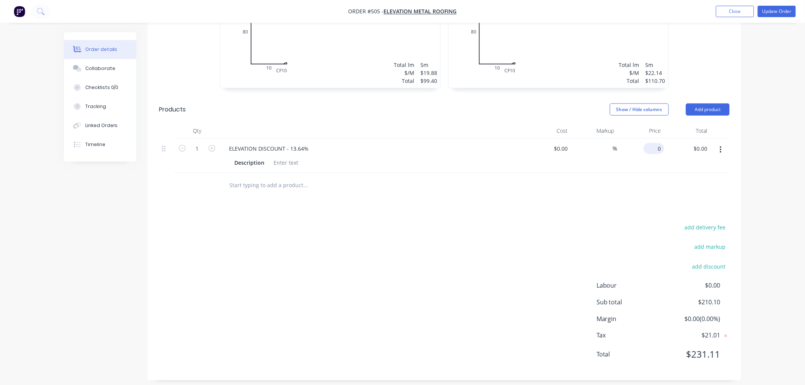
click at [653, 148] on div "0 $0.00" at bounding box center [654, 148] width 21 height 11
type input "$-28.65"
click at [581, 205] on div "Drawings Add drawing 0.55 Colorbond Standard Dover White Girth 500 1 0 CF 10 10…" at bounding box center [444, 156] width 593 height 447
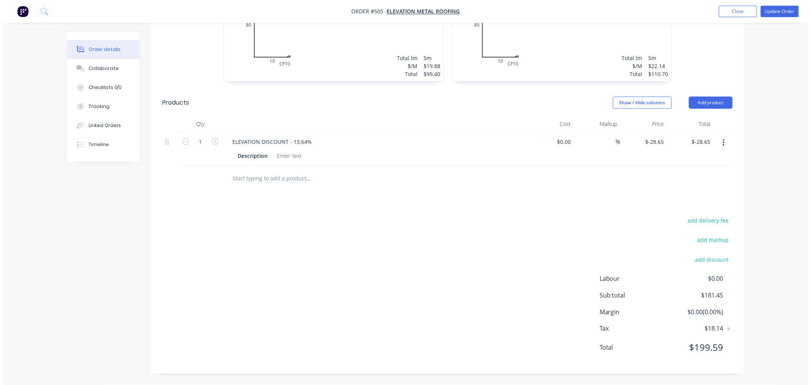
scroll to position [25, 0]
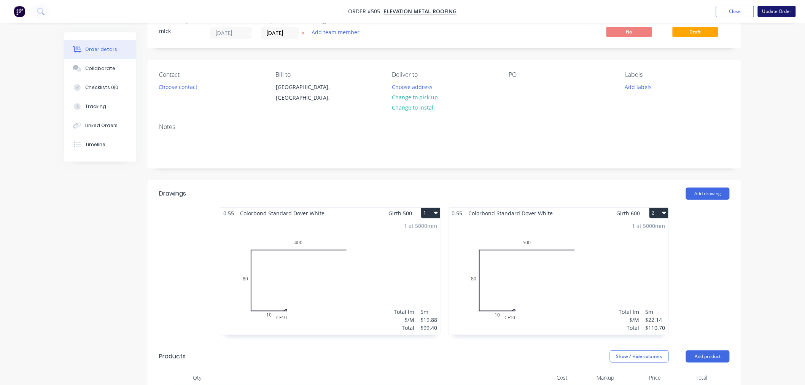
click at [783, 11] on button "Update Order" at bounding box center [777, 11] width 38 height 11
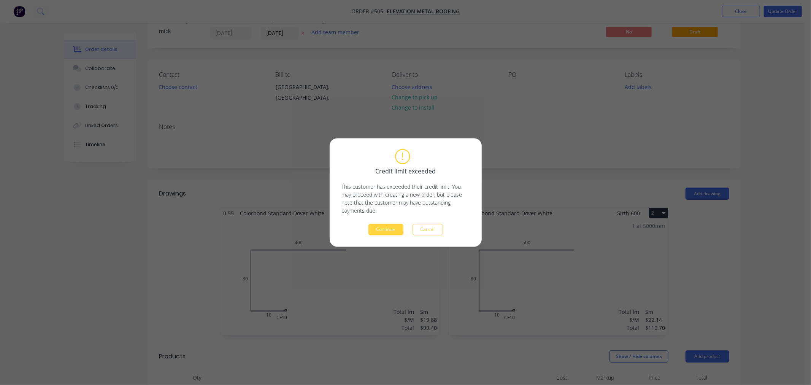
click at [378, 230] on button "Continue" at bounding box center [386, 229] width 35 height 11
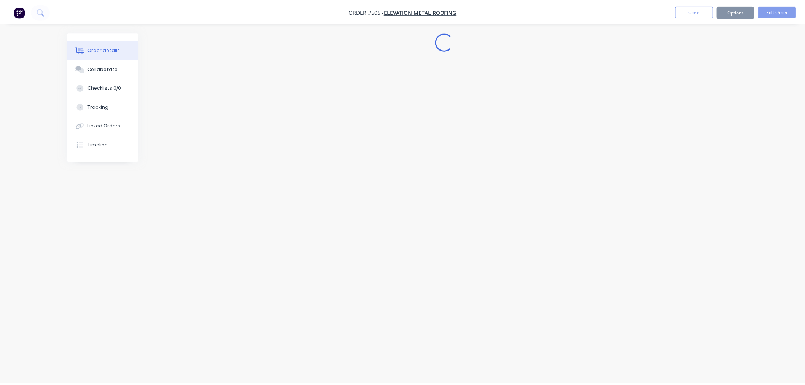
scroll to position [0, 0]
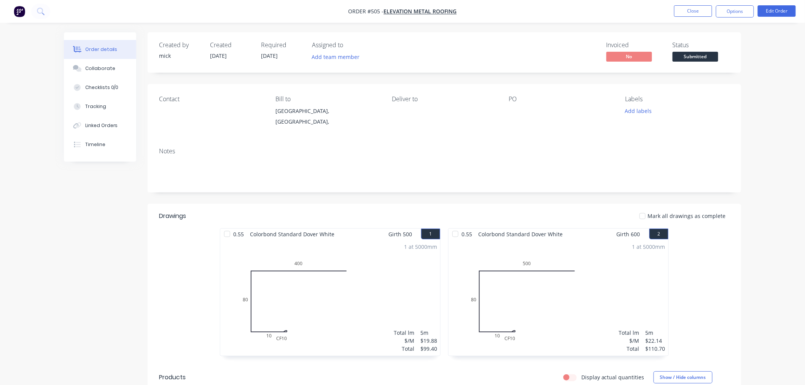
click at [511, 110] on div at bounding box center [555, 111] width 95 height 11
click at [780, 8] on button "Edit Order" at bounding box center [777, 10] width 38 height 11
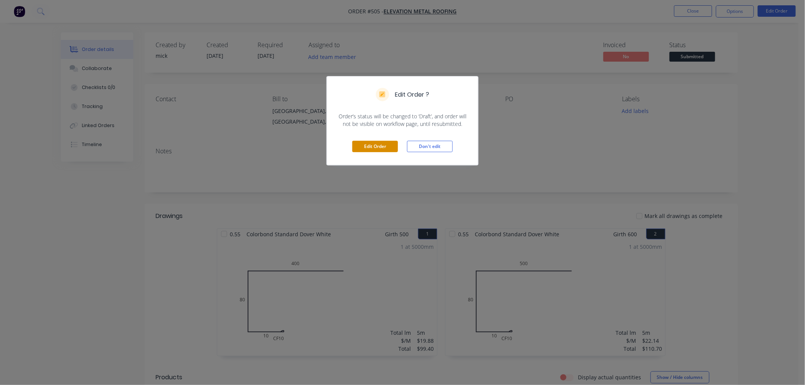
click at [396, 145] on button "Edit Order" at bounding box center [375, 146] width 46 height 11
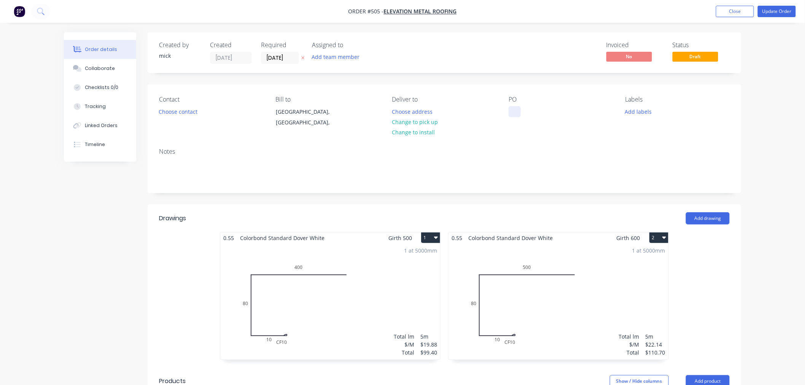
click at [512, 108] on div at bounding box center [514, 111] width 12 height 11
click at [189, 110] on button "Choose contact" at bounding box center [178, 111] width 47 height 10
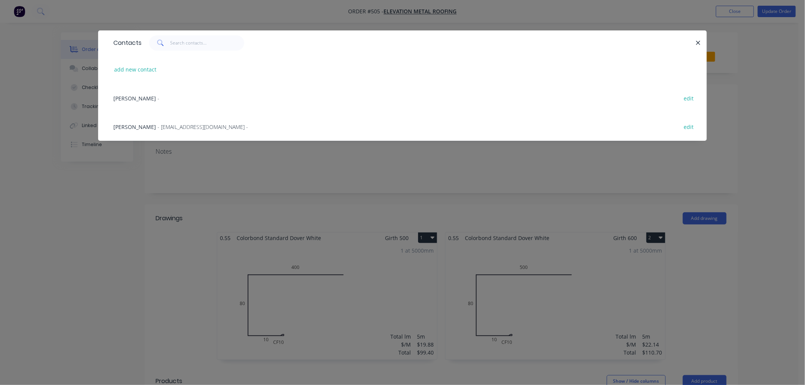
click at [189, 127] on span "- [EMAIL_ADDRESS][DOMAIN_NAME] -" at bounding box center [202, 126] width 91 height 7
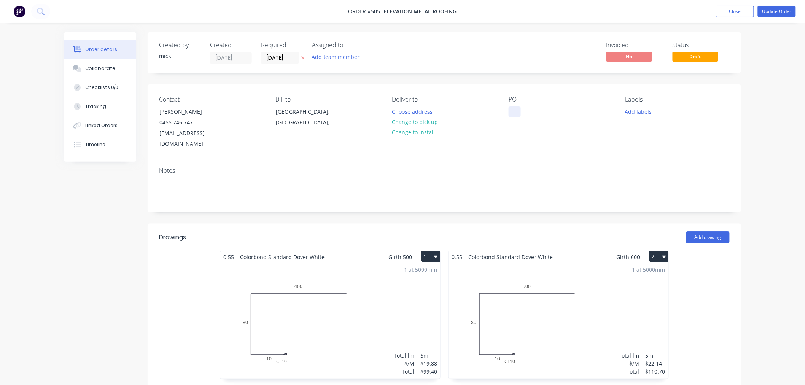
click at [515, 114] on div at bounding box center [514, 111] width 12 height 11
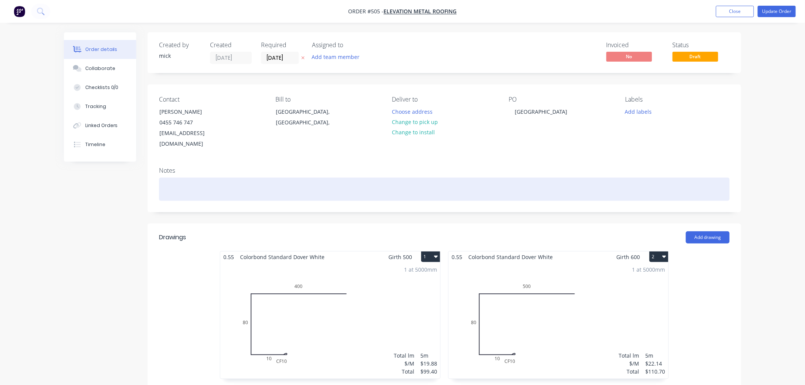
click at [504, 184] on div at bounding box center [444, 189] width 570 height 23
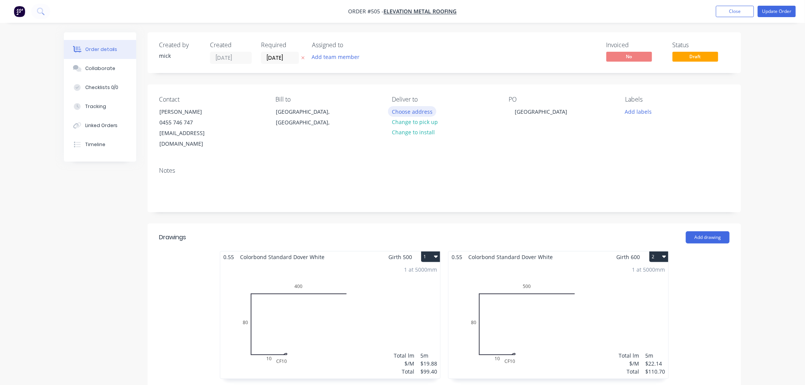
click at [413, 110] on button "Choose address" at bounding box center [412, 111] width 49 height 10
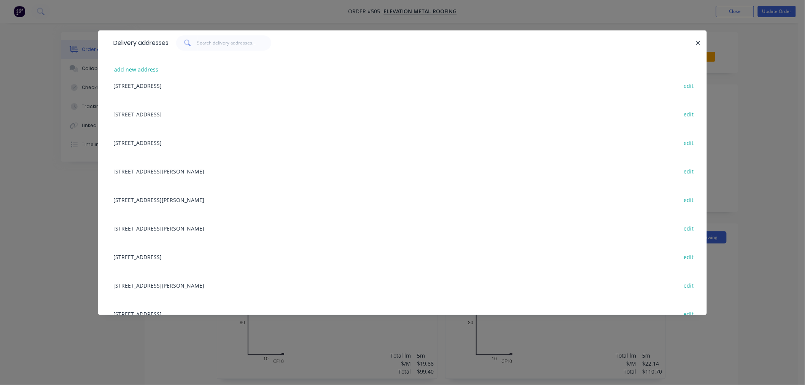
scroll to position [83, 0]
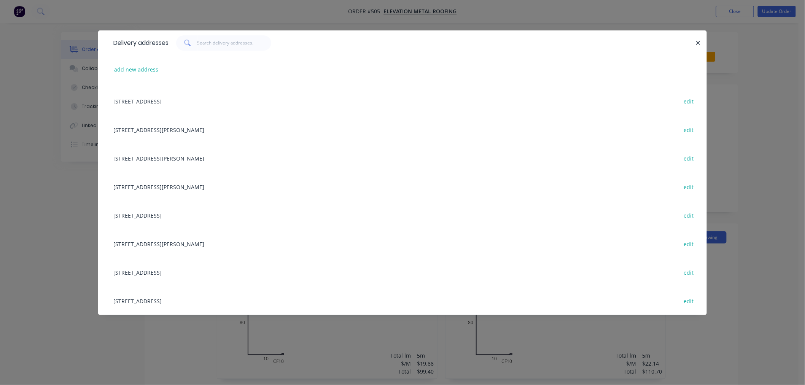
click at [132, 216] on div "[STREET_ADDRESS] edit" at bounding box center [403, 215] width 586 height 29
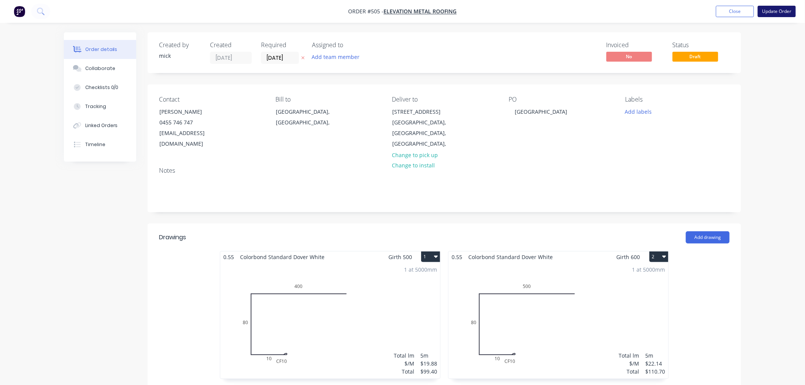
click at [777, 9] on button "Update Order" at bounding box center [777, 11] width 38 height 11
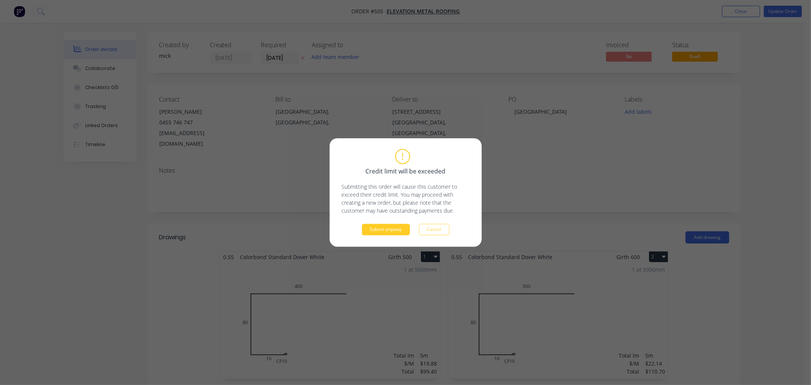
click at [383, 230] on button "Submit anyway" at bounding box center [386, 229] width 48 height 11
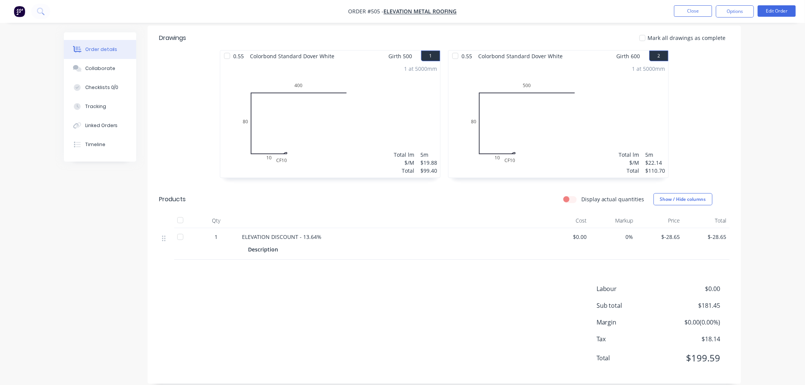
scroll to position [0, 0]
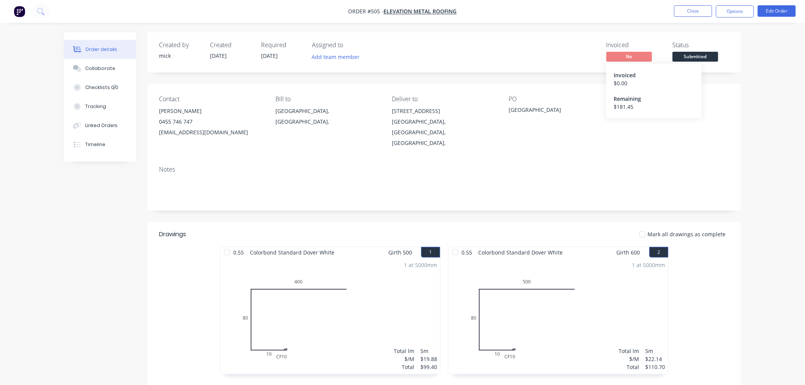
click at [642, 54] on span "No" at bounding box center [629, 57] width 46 height 10
click at [642, 51] on div "Invoiced No" at bounding box center [634, 52] width 57 height 22
click at [692, 54] on span "Submitted" at bounding box center [695, 57] width 46 height 10
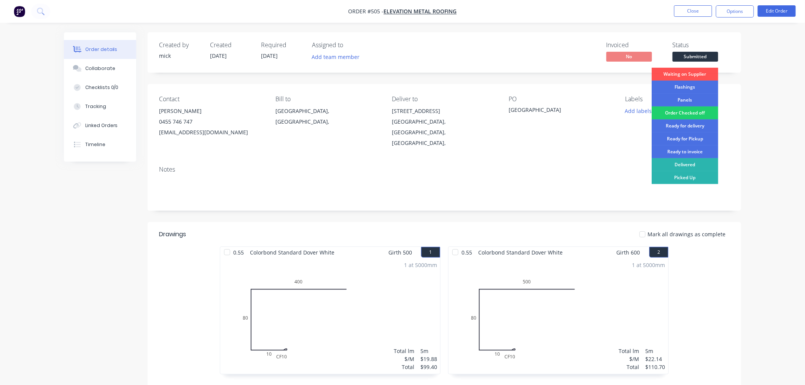
click at [543, 26] on div "Order details Collaborate Checklists 0/0 Tracking Linked Orders Timeline Order …" at bounding box center [402, 295] width 805 height 591
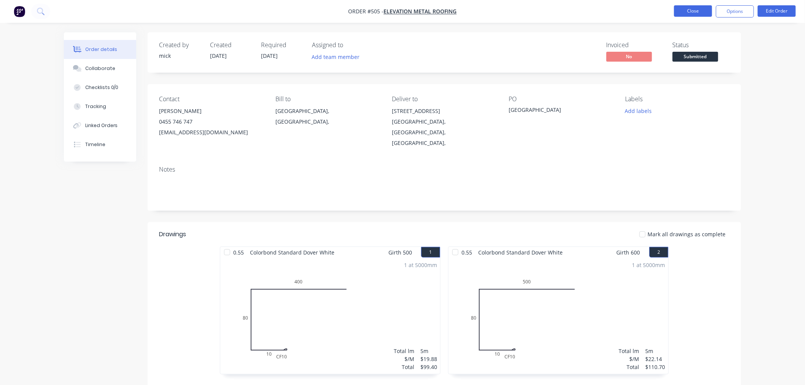
click at [695, 9] on button "Close" at bounding box center [693, 10] width 38 height 11
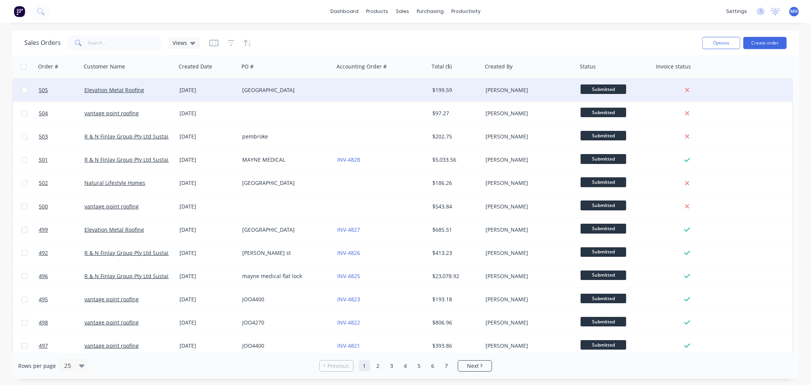
click at [310, 94] on div "[GEOGRAPHIC_DATA]" at bounding box center [286, 90] width 95 height 23
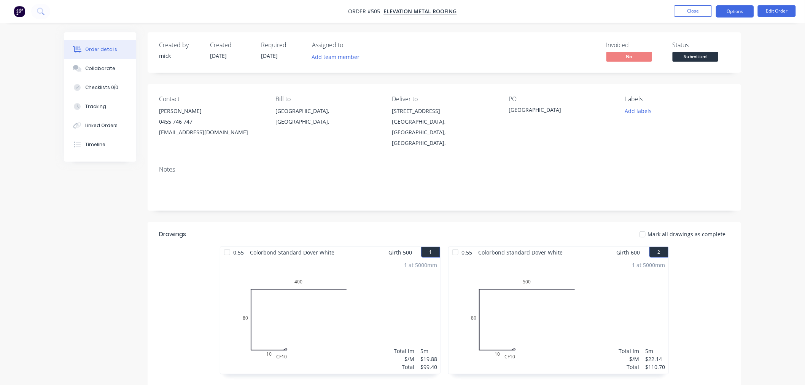
click at [728, 14] on button "Options" at bounding box center [735, 11] width 38 height 12
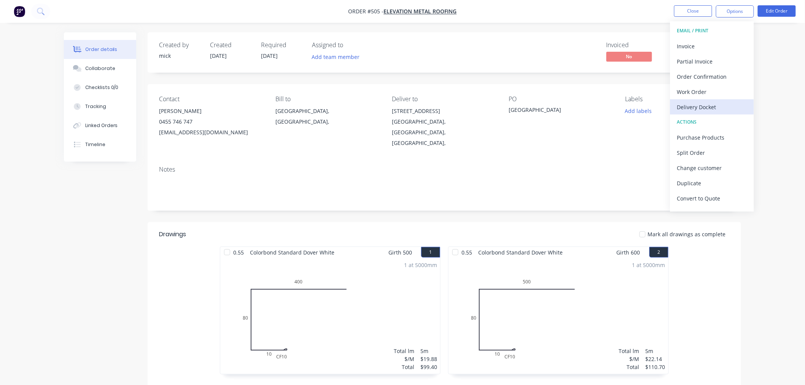
click at [721, 106] on div "Delivery Docket" at bounding box center [712, 107] width 70 height 11
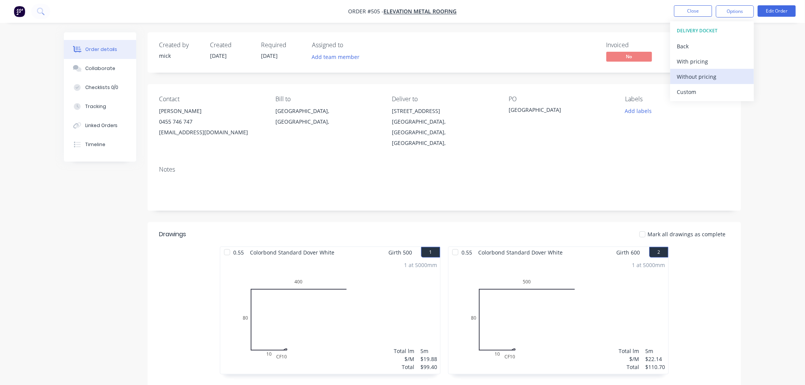
click at [705, 78] on div "Without pricing" at bounding box center [712, 76] width 70 height 11
click at [771, 73] on div "Order details Collaborate Checklists 0/0 Tracking Linked Orders Timeline Order …" at bounding box center [402, 295] width 805 height 591
click at [20, 11] on img "button" at bounding box center [19, 11] width 11 height 11
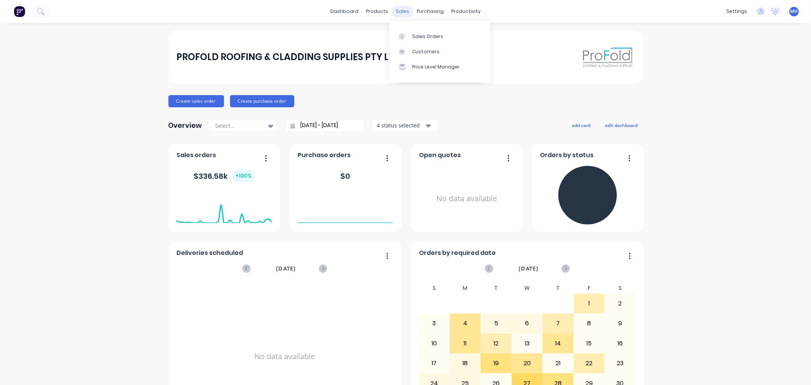
click at [400, 11] on div "sales" at bounding box center [402, 11] width 21 height 11
click at [402, 33] on icon at bounding box center [402, 36] width 7 height 7
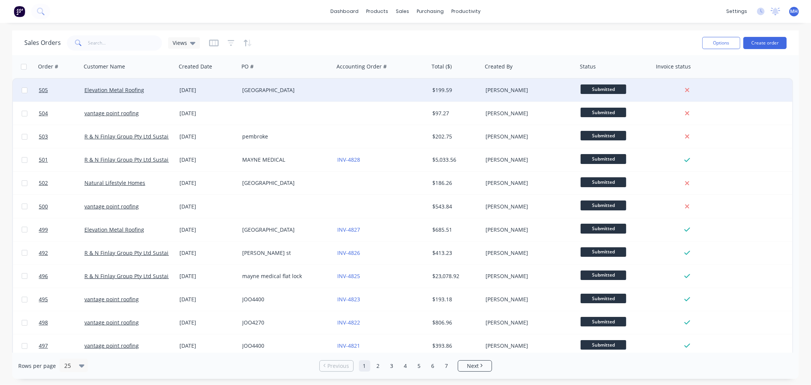
click at [24, 95] on div at bounding box center [24, 90] width 23 height 23
click at [25, 93] on div at bounding box center [24, 90] width 23 height 23
click at [25, 92] on input "checkbox" at bounding box center [25, 90] width 6 height 6
checkbox input "true"
click at [721, 47] on button "Options" at bounding box center [721, 43] width 38 height 12
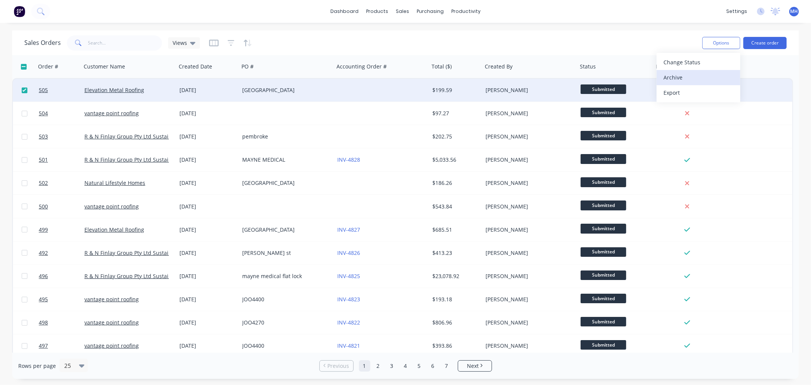
click at [703, 83] on div "Archive" at bounding box center [699, 77] width 70 height 11
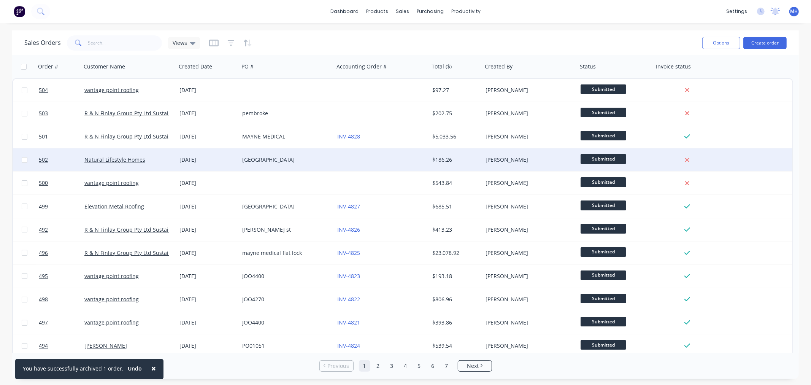
click at [404, 170] on div at bounding box center [381, 159] width 95 height 23
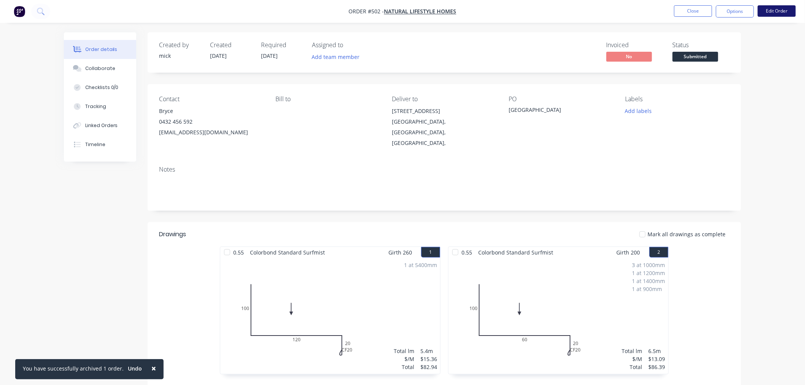
click at [779, 15] on button "Edit Order" at bounding box center [777, 10] width 38 height 11
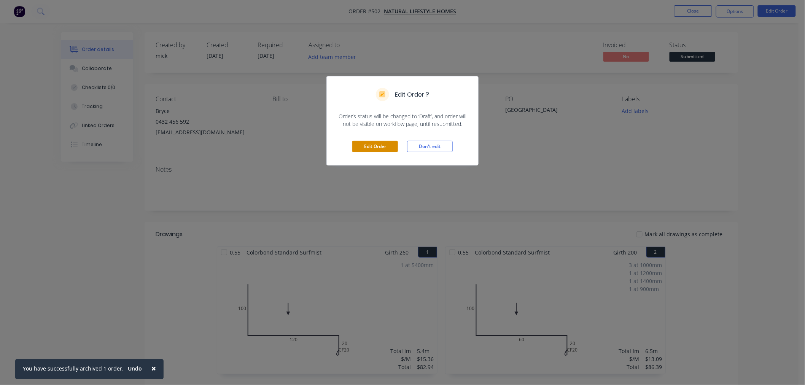
click at [383, 144] on button "Edit Order" at bounding box center [375, 146] width 46 height 11
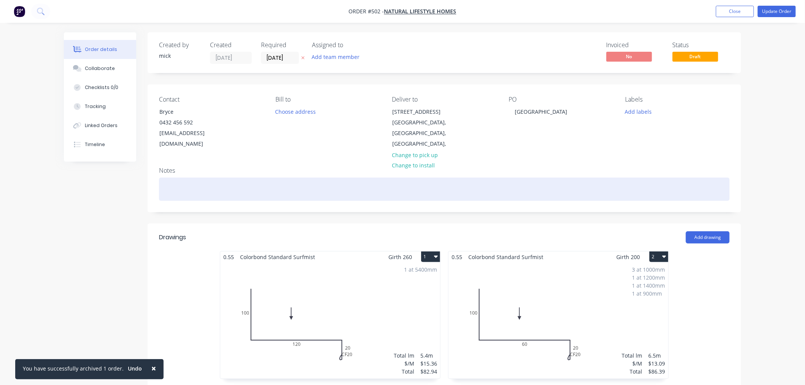
scroll to position [238, 0]
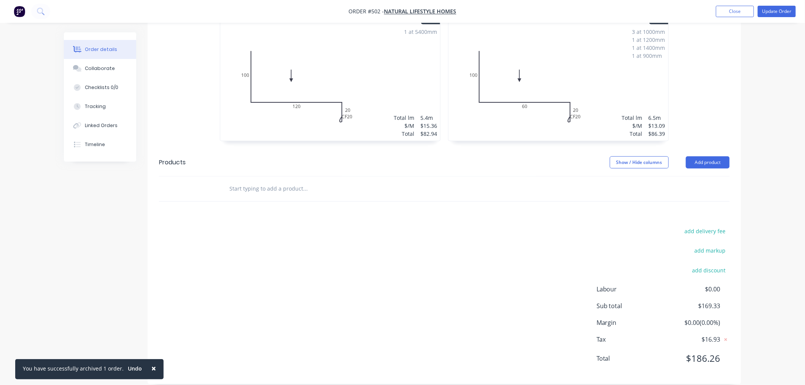
click at [269, 183] on input "text" at bounding box center [305, 188] width 152 height 15
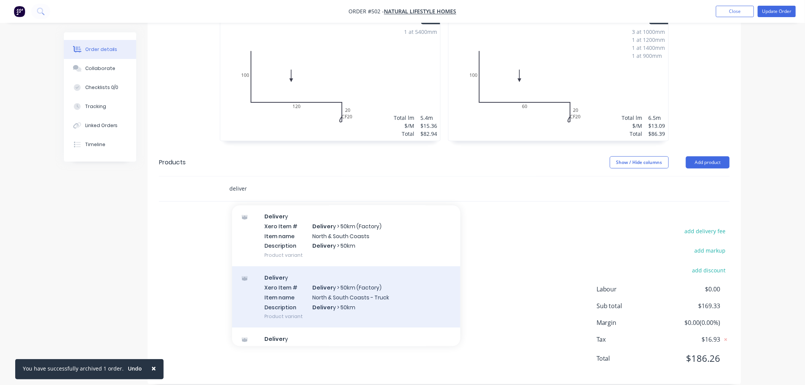
scroll to position [160, 0]
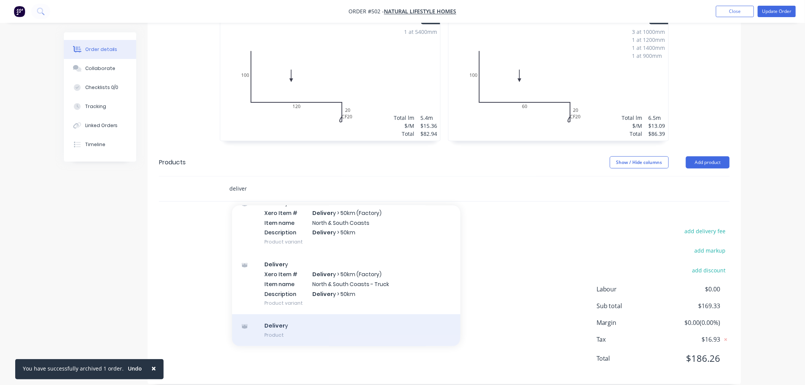
type input "deliver"
click at [328, 314] on div "Deliver y Product" at bounding box center [346, 330] width 228 height 32
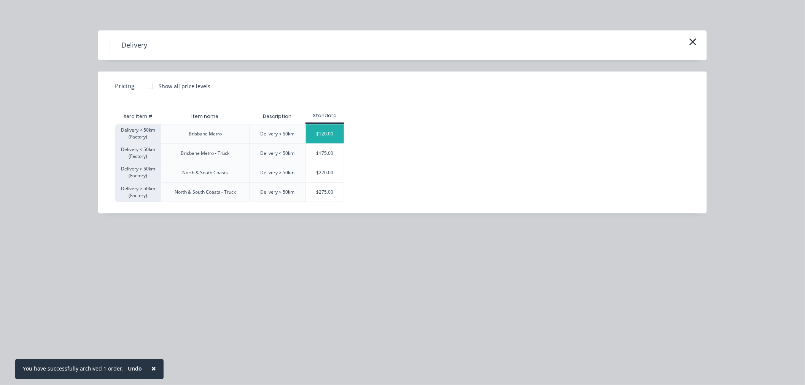
click at [339, 135] on div "$120.00" at bounding box center [325, 133] width 38 height 19
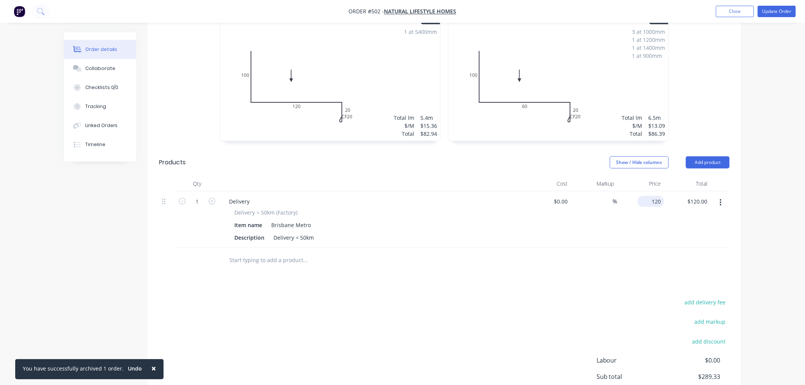
click at [657, 196] on input "120" at bounding box center [652, 201] width 24 height 11
type input "$85.00"
click at [766, 176] on div "Order details Collaborate Checklists 0/0 Tracking Linked Orders Timeline Order …" at bounding box center [402, 114] width 805 height 704
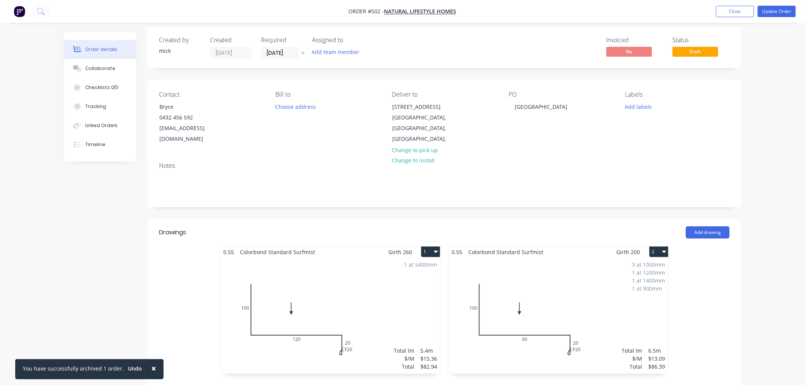
scroll to position [0, 0]
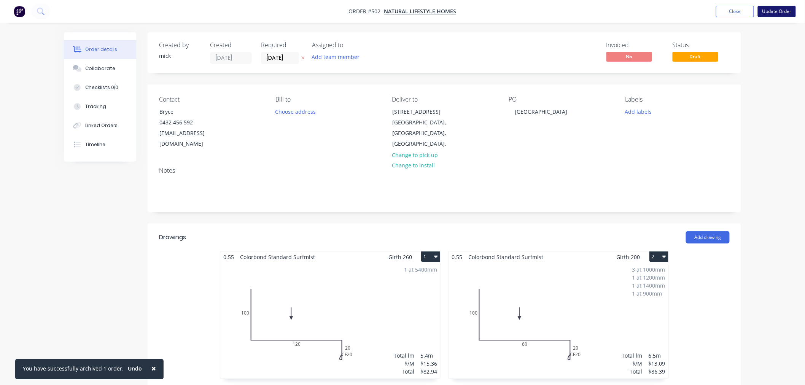
click at [786, 11] on button "Update Order" at bounding box center [777, 11] width 38 height 11
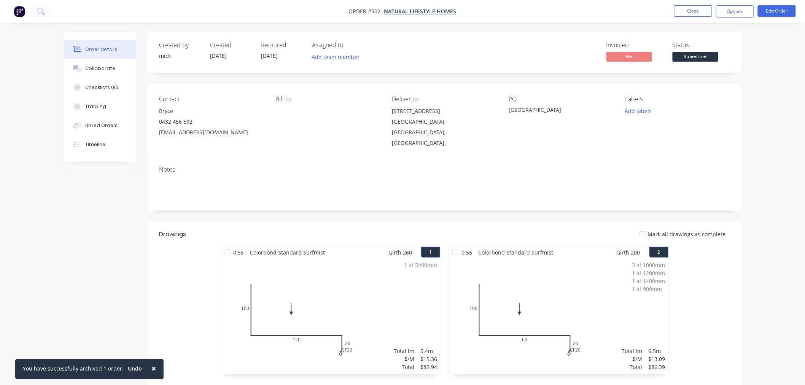
click at [745, 24] on div "Order details Collaborate Checklists 0/0 Tracking Linked Orders Timeline Order …" at bounding box center [402, 306] width 805 height 613
click at [742, 11] on button "Options" at bounding box center [735, 11] width 38 height 12
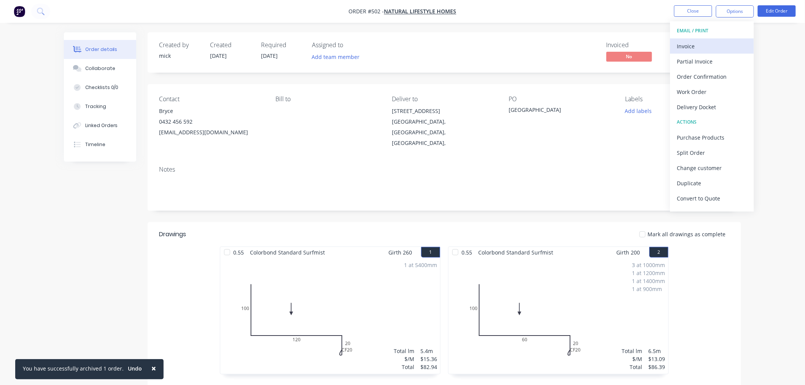
click at [716, 49] on div "Invoice" at bounding box center [712, 46] width 70 height 11
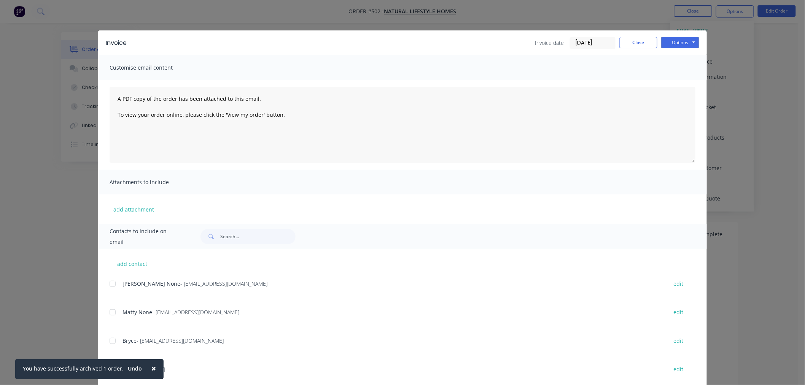
scroll to position [18, 0]
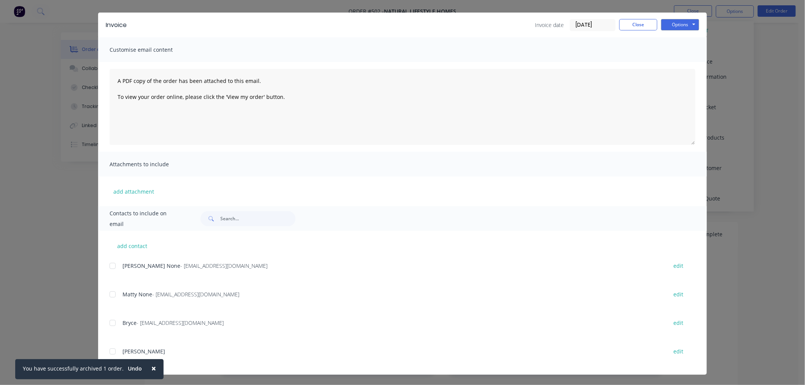
click at [112, 265] on div at bounding box center [112, 265] width 15 height 15
click at [109, 351] on div at bounding box center [112, 351] width 15 height 15
click at [678, 22] on button "Options" at bounding box center [680, 24] width 38 height 11
click at [669, 62] on button "Email" at bounding box center [685, 63] width 49 height 13
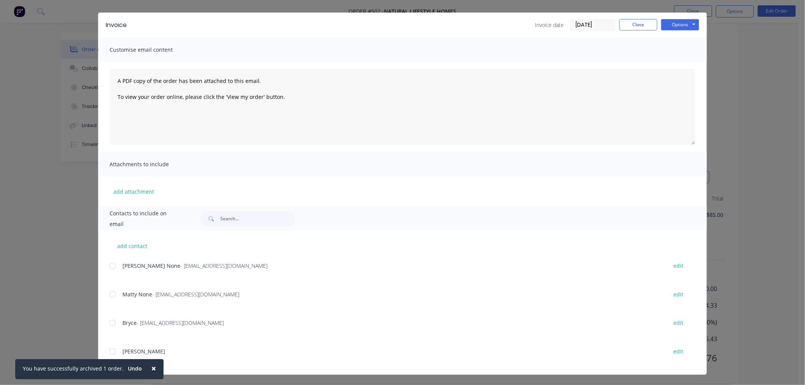
scroll to position [0, 0]
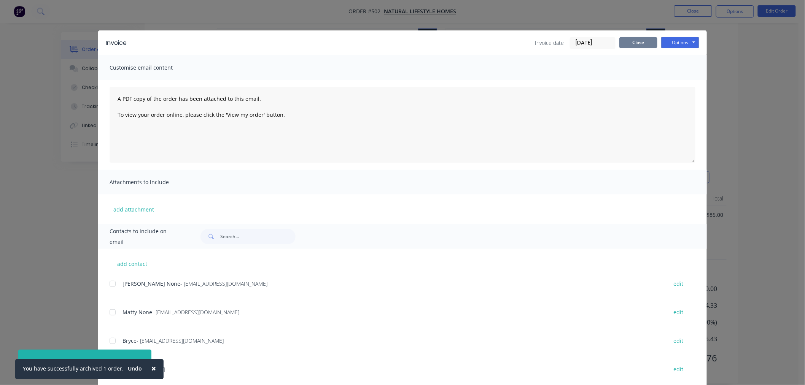
click at [638, 43] on button "Close" at bounding box center [638, 42] width 38 height 11
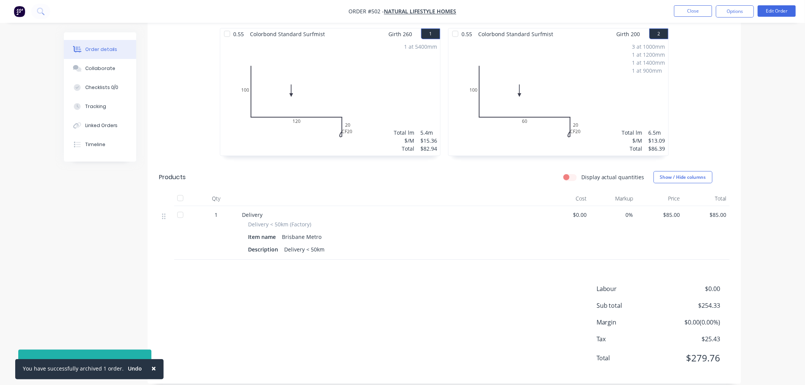
click at [18, 12] on img "button" at bounding box center [19, 11] width 11 height 11
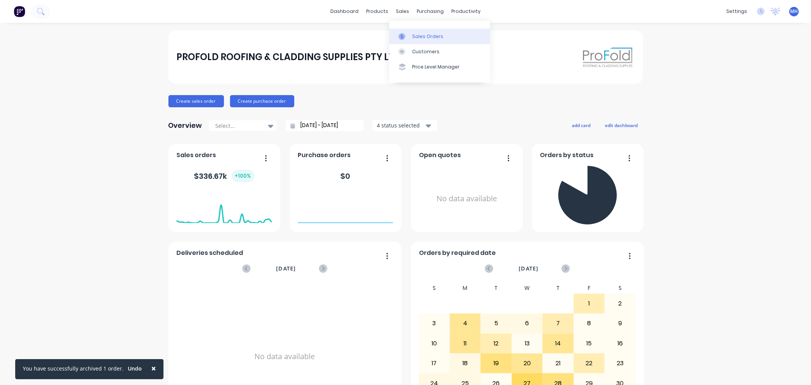
click at [408, 35] on div at bounding box center [404, 36] width 11 height 7
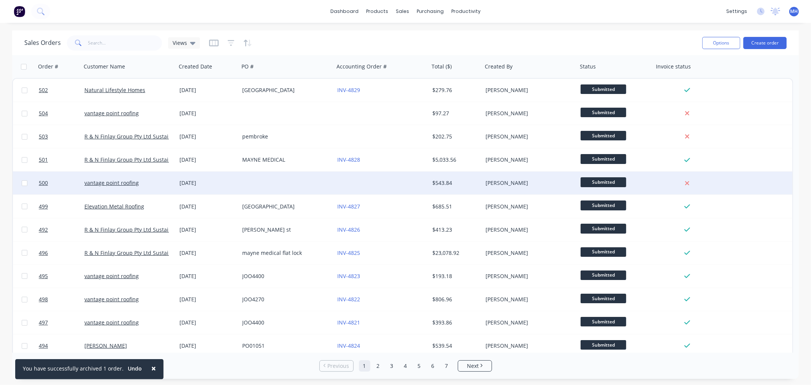
click at [294, 186] on div at bounding box center [286, 183] width 95 height 23
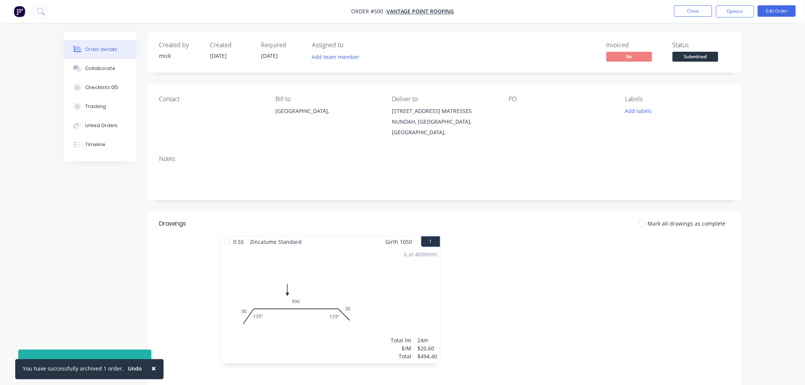
scroll to position [114, 0]
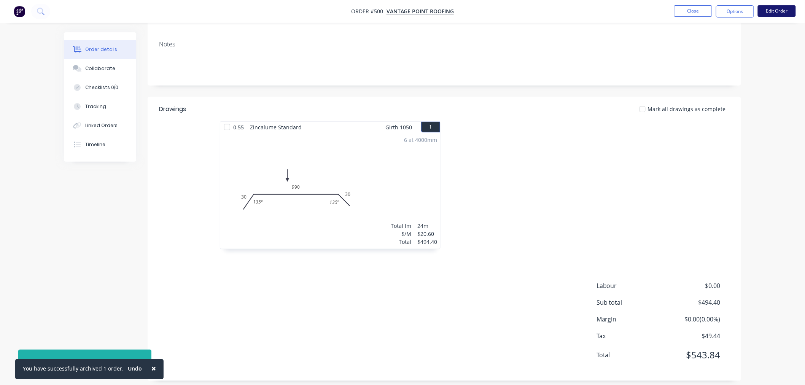
click at [778, 11] on button "Edit Order" at bounding box center [777, 10] width 38 height 11
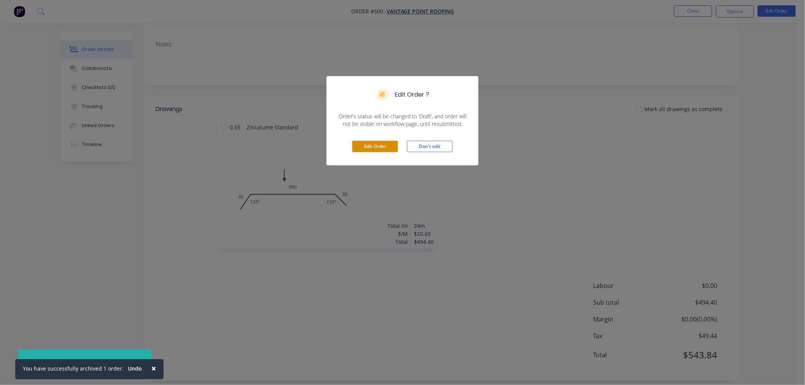
click at [373, 141] on button "Edit Order" at bounding box center [375, 146] width 46 height 11
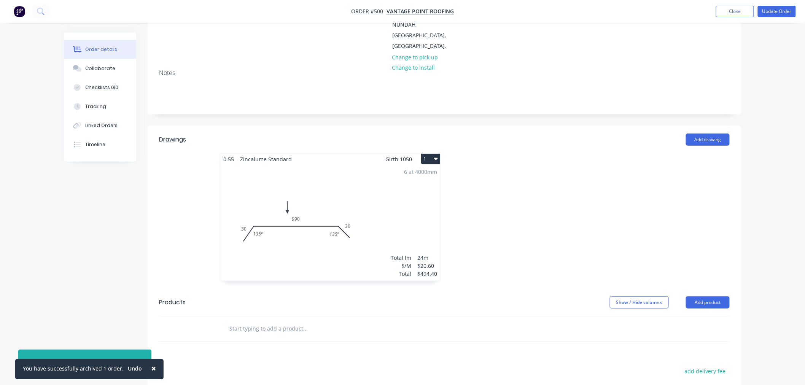
scroll to position [248, 0]
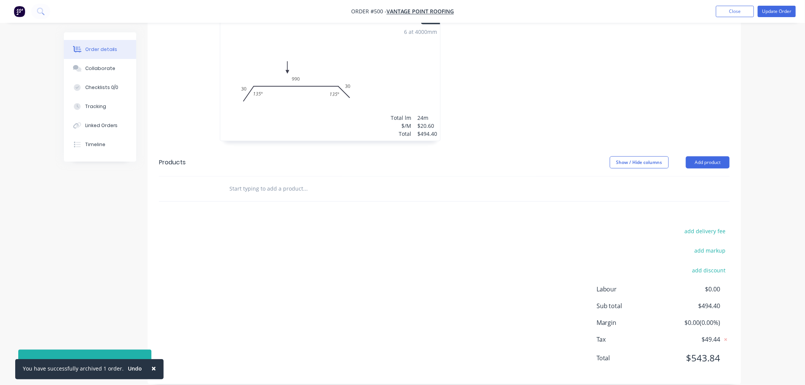
click at [257, 181] on input "text" at bounding box center [305, 188] width 152 height 15
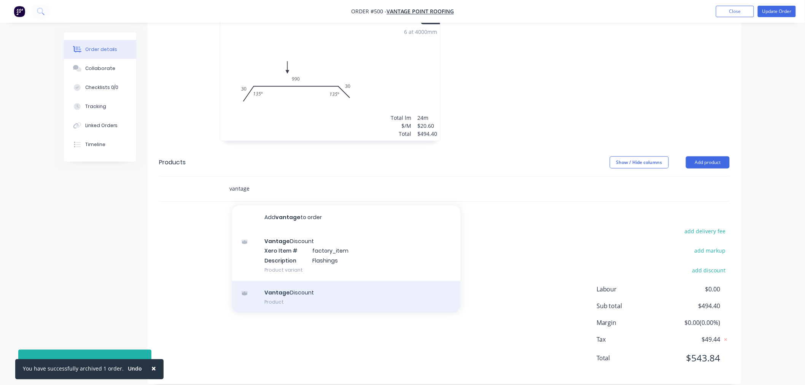
type input "vantage"
click at [301, 281] on div "Vantage Discount Product" at bounding box center [346, 297] width 228 height 32
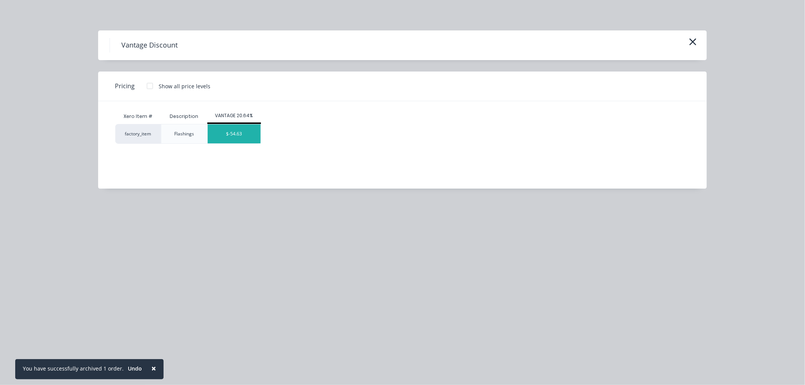
click at [254, 138] on div "$-54.63" at bounding box center [234, 133] width 53 height 19
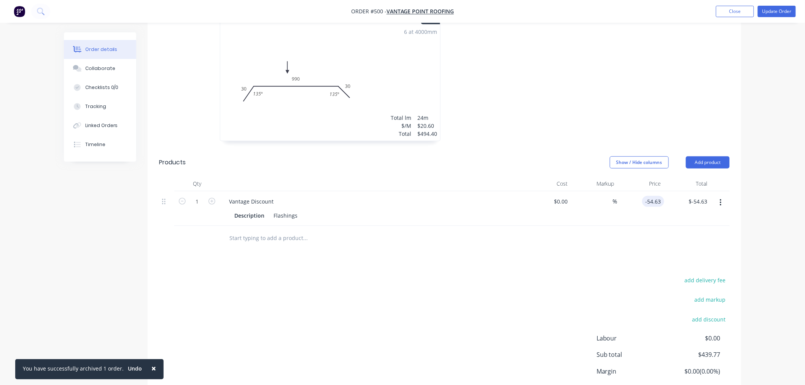
click at [658, 196] on input "-54.63" at bounding box center [654, 201] width 19 height 11
type input "$-79.10"
click at [521, 292] on div "add delivery fee add markup add discount Labour $0.00 Sub total $439.77 Margin …" at bounding box center [444, 348] width 570 height 147
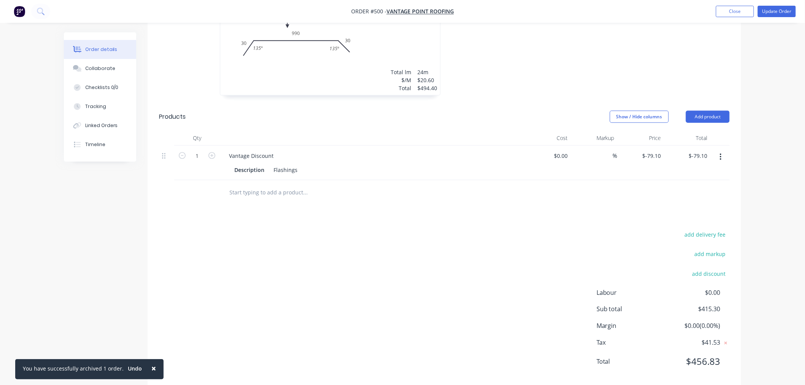
scroll to position [297, 0]
click at [256, 181] on input "text" at bounding box center [305, 188] width 152 height 15
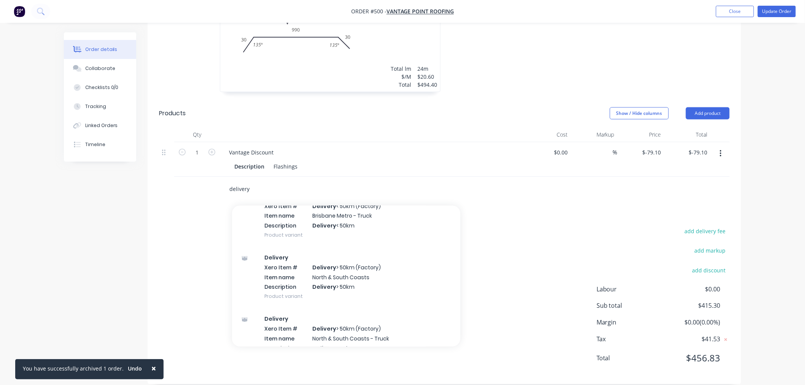
scroll to position [160, 0]
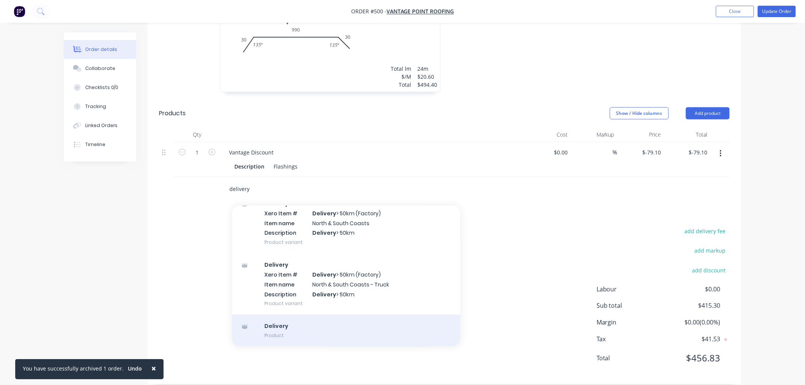
type input "delivery"
click at [308, 318] on div "Delivery Product" at bounding box center [346, 331] width 228 height 32
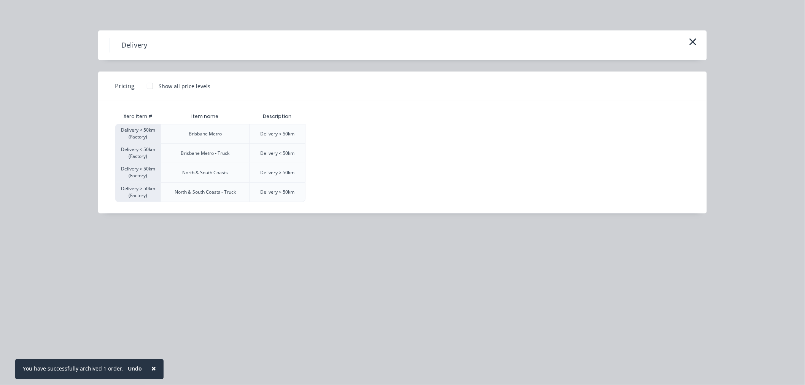
click at [151, 85] on div at bounding box center [149, 85] width 15 height 15
click at [332, 135] on div "$120.00" at bounding box center [325, 133] width 38 height 19
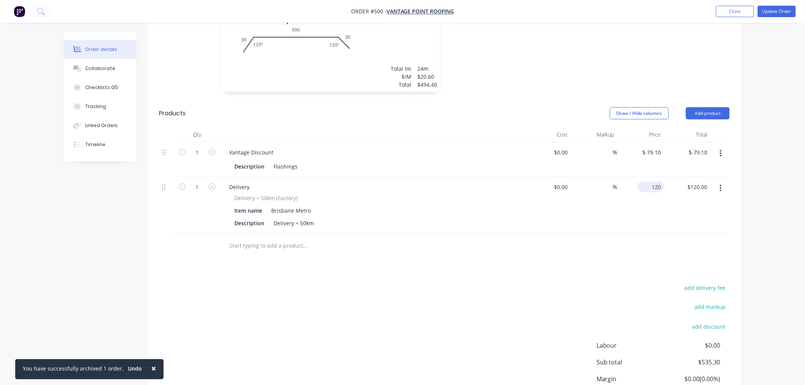
click at [659, 181] on input "120" at bounding box center [652, 186] width 24 height 11
type input "$85.00"
click at [555, 267] on div "Drawings Add drawing 0.55 Zincalume Standard Girth 1050 1 0 30 990 30 135 º 135…" at bounding box center [444, 189] width 593 height 504
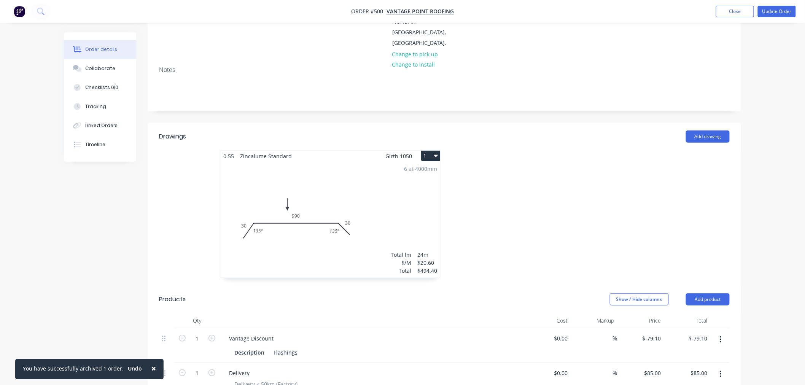
scroll to position [0, 0]
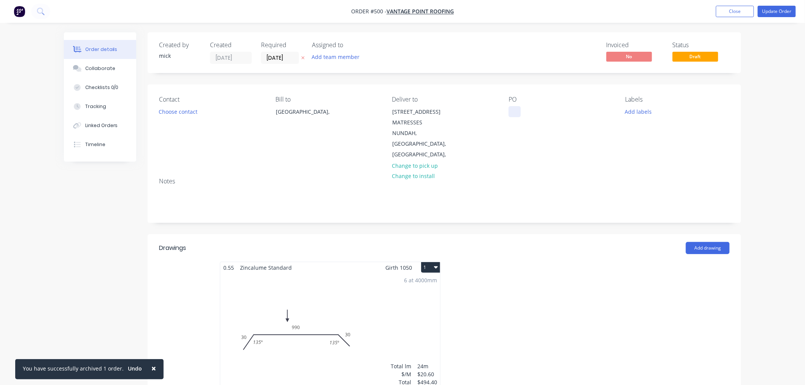
click at [514, 110] on div at bounding box center [514, 111] width 12 height 11
click at [281, 155] on div "Contact Choose contact Bill to [GEOGRAPHIC_DATA], Deliver to [STREET_ADDRESS], …" at bounding box center [444, 127] width 593 height 87
click at [785, 11] on button "Update Order" at bounding box center [777, 11] width 38 height 11
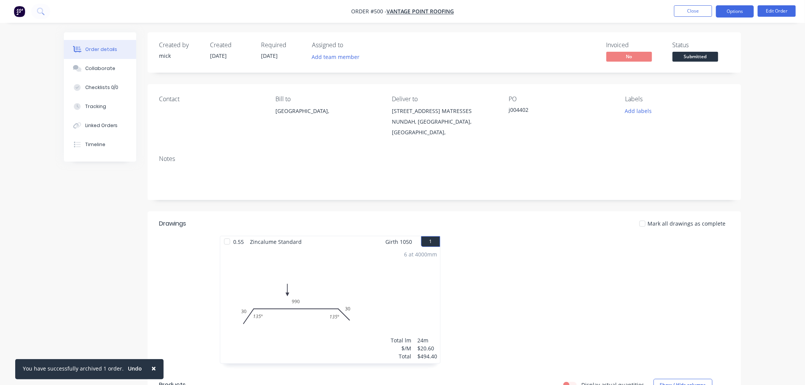
click at [737, 9] on button "Options" at bounding box center [735, 11] width 38 height 12
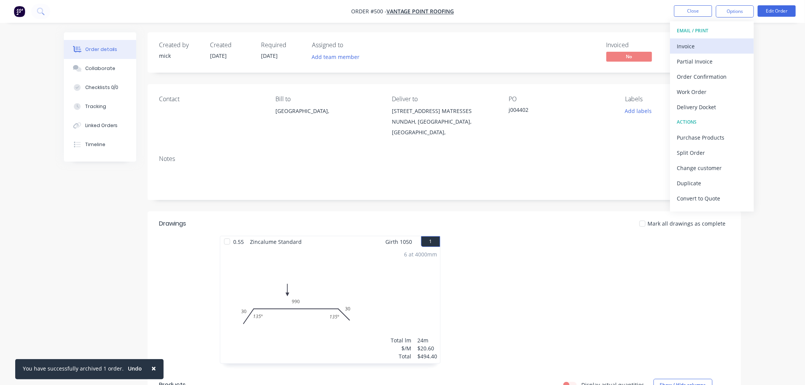
click at [705, 47] on div "Invoice" at bounding box center [712, 46] width 70 height 11
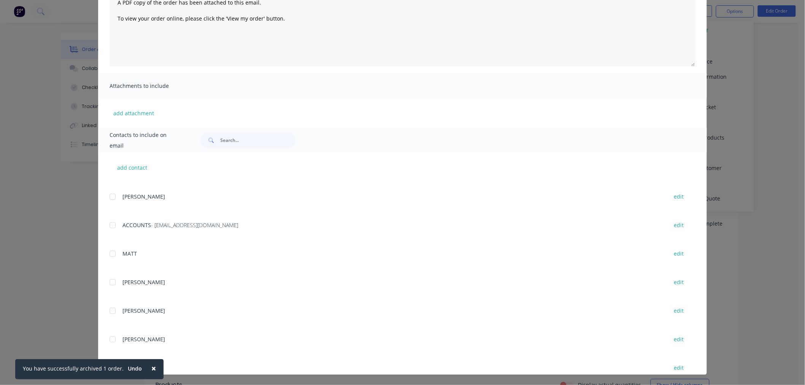
scroll to position [169, 0]
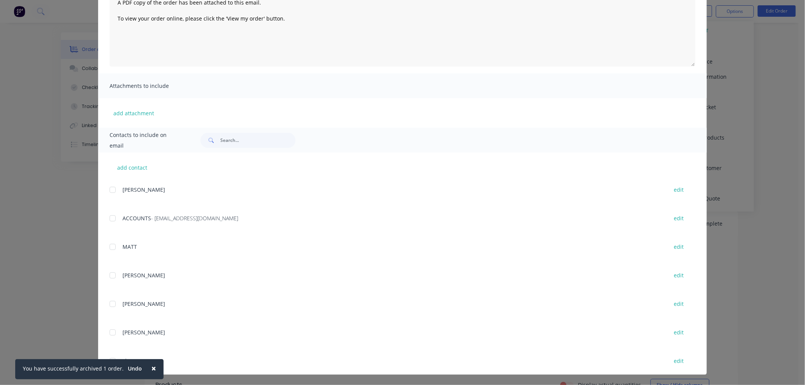
click at [108, 218] on div at bounding box center [112, 218] width 15 height 15
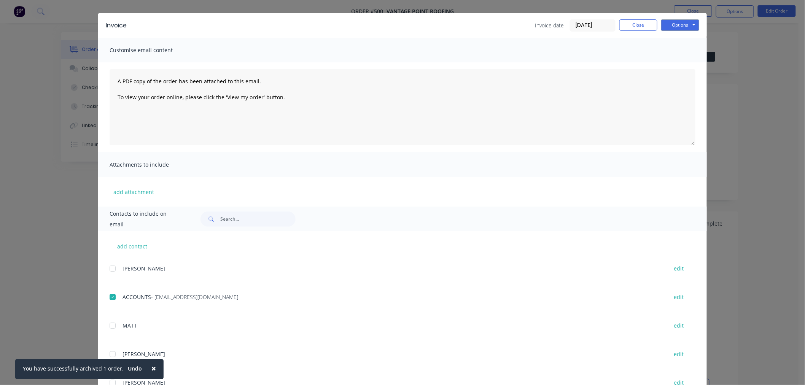
scroll to position [0, 0]
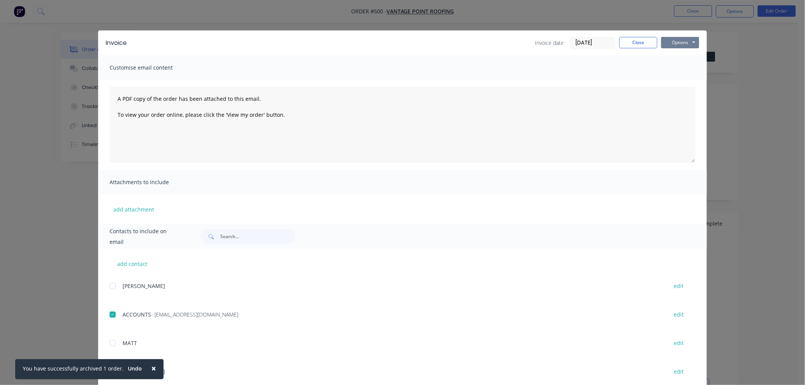
click at [684, 43] on button "Options" at bounding box center [680, 42] width 38 height 11
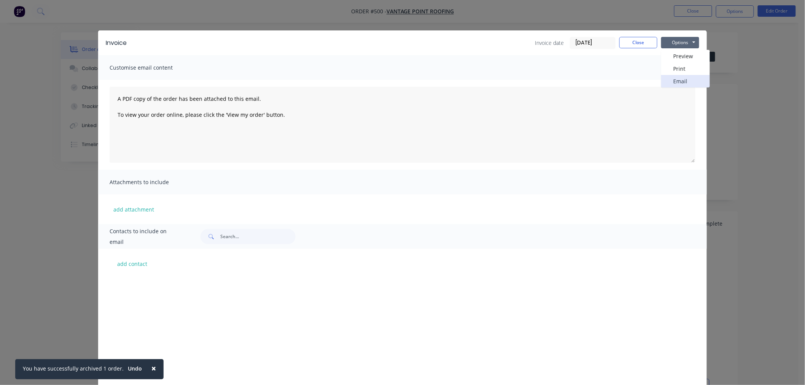
scroll to position [169, 0]
click at [691, 80] on button "Email" at bounding box center [685, 81] width 49 height 13
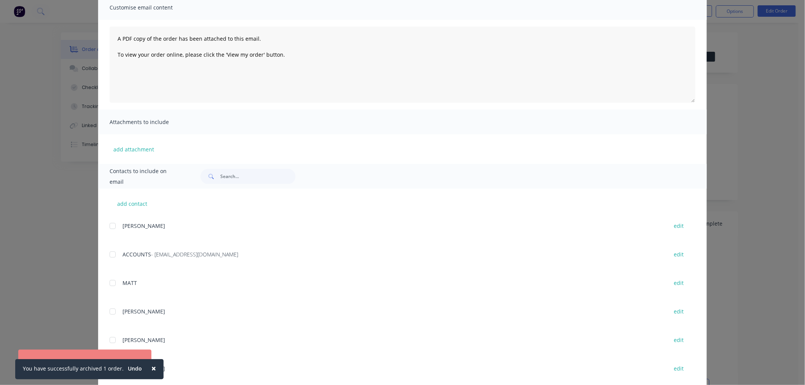
scroll to position [96, 0]
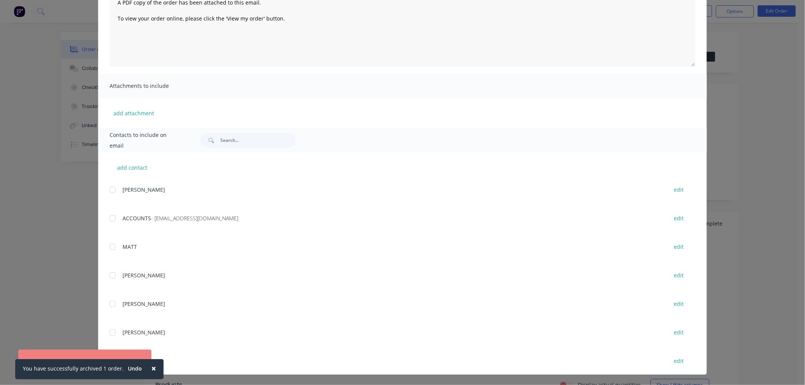
click at [151, 369] on span "×" at bounding box center [153, 368] width 5 height 11
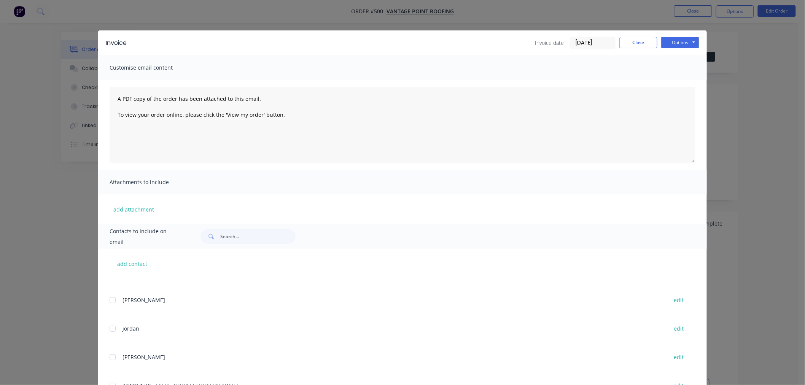
scroll to position [140, 0]
click at [108, 344] on div at bounding box center [112, 343] width 15 height 15
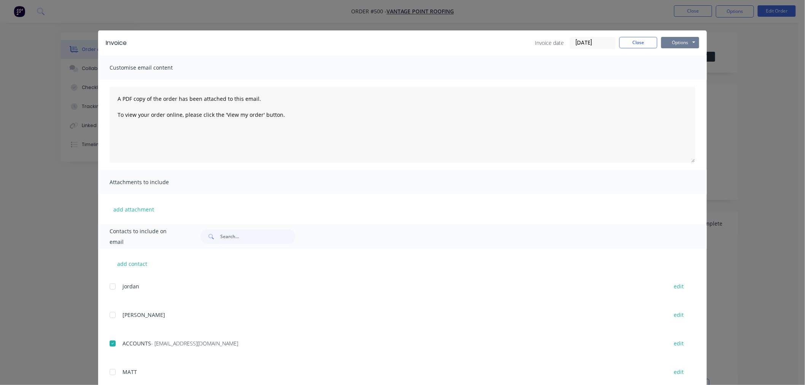
click at [678, 40] on button "Options" at bounding box center [680, 42] width 38 height 11
click at [679, 77] on button "Email" at bounding box center [685, 81] width 49 height 13
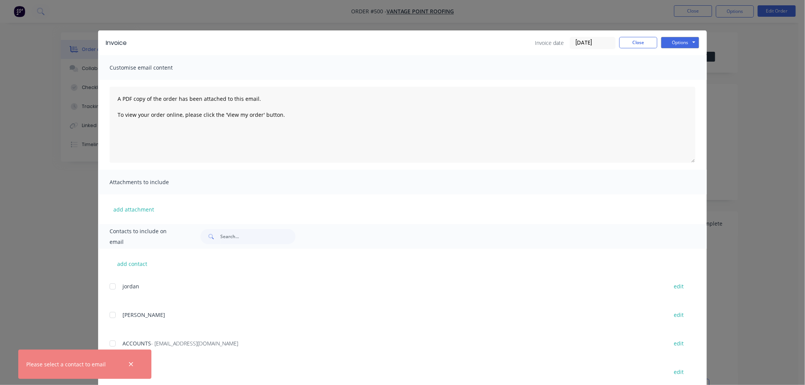
click at [127, 360] on div at bounding box center [131, 364] width 25 height 18
click at [622, 42] on button "Close" at bounding box center [638, 42] width 38 height 11
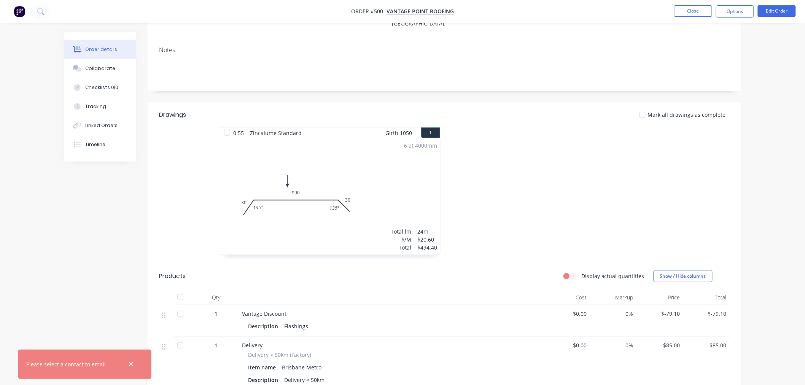
scroll to position [0, 0]
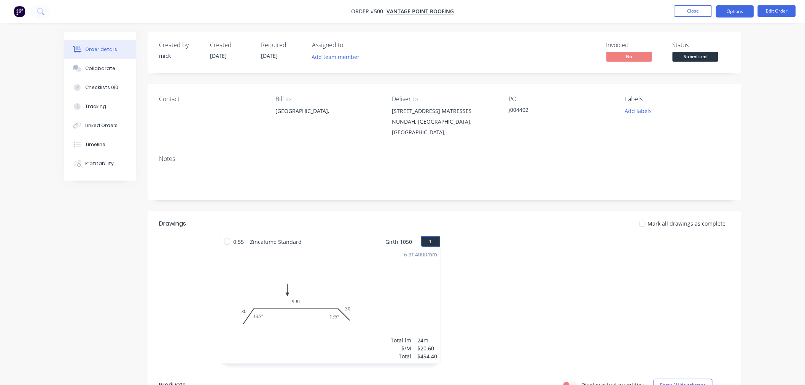
click at [728, 8] on button "Options" at bounding box center [735, 11] width 38 height 12
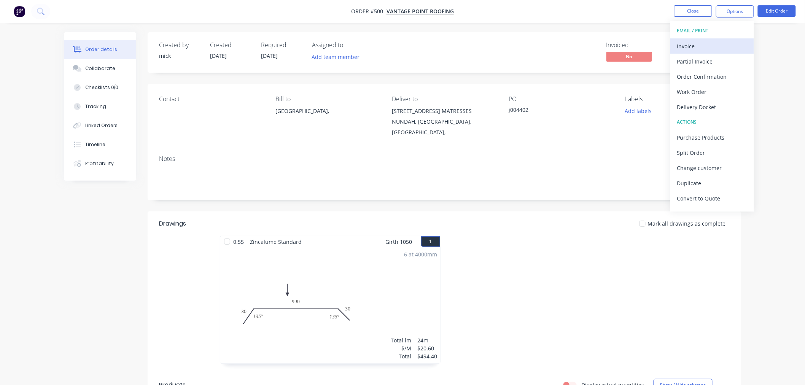
click at [684, 43] on div "Invoice" at bounding box center [712, 46] width 70 height 11
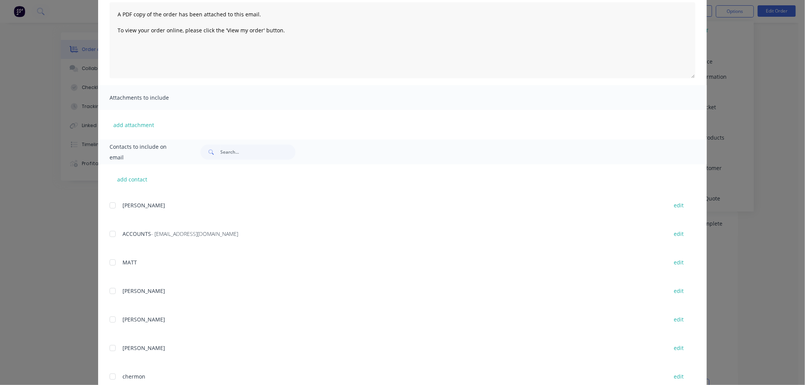
scroll to position [169, 0]
click at [110, 230] on div at bounding box center [112, 229] width 15 height 15
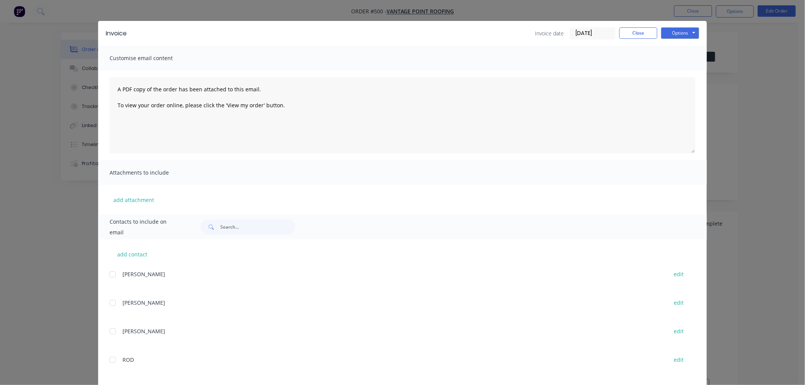
scroll to position [0, 0]
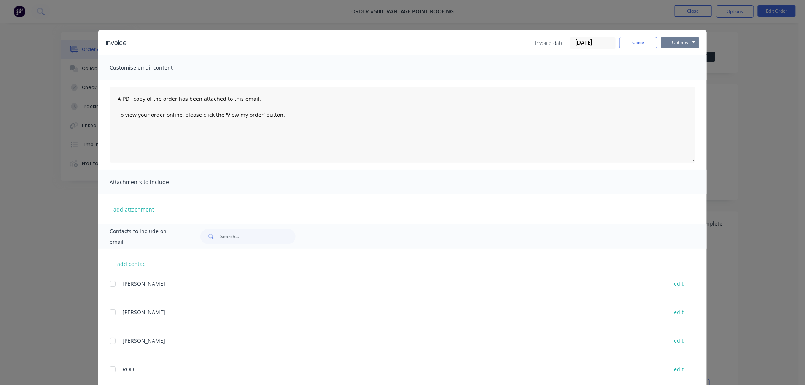
click at [678, 43] on button "Options" at bounding box center [680, 42] width 38 height 11
click at [676, 78] on button "Email" at bounding box center [685, 81] width 49 height 13
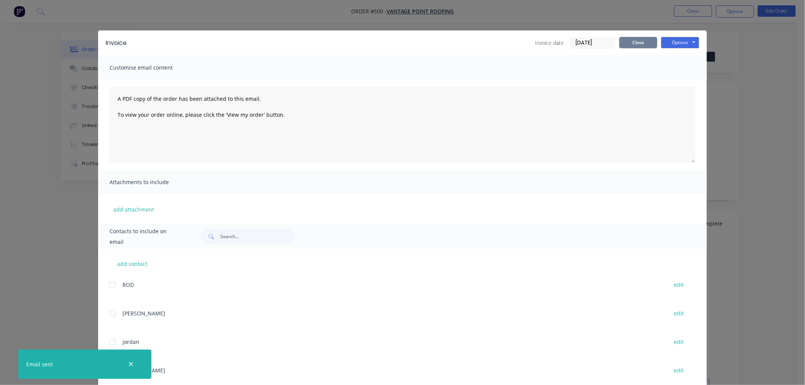
click at [619, 37] on button "Close" at bounding box center [638, 42] width 38 height 11
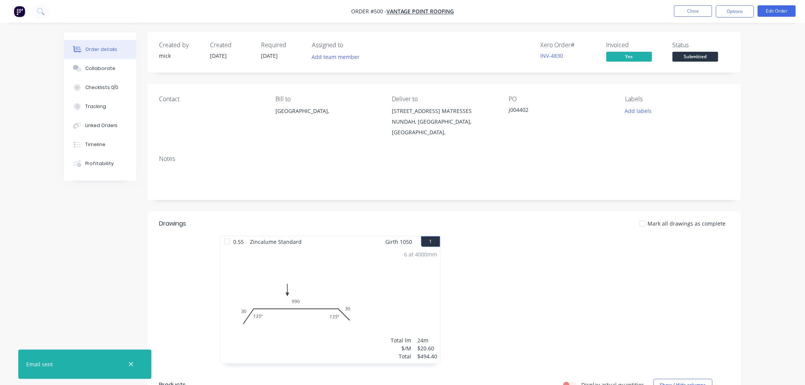
click at [20, 9] on img "button" at bounding box center [19, 11] width 11 height 11
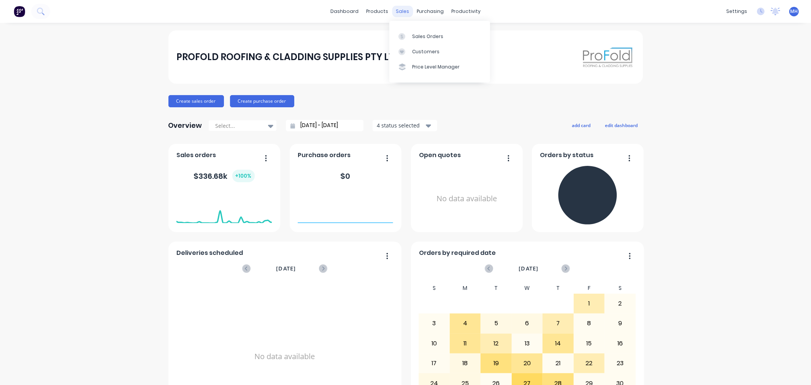
click at [402, 9] on div "sales" at bounding box center [402, 11] width 21 height 11
click at [405, 32] on link "Sales Orders" at bounding box center [439, 36] width 101 height 15
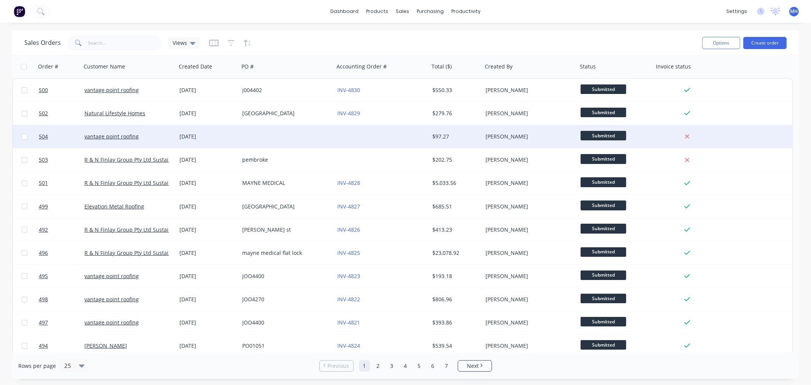
click at [538, 135] on div "[PERSON_NAME]" at bounding box center [528, 137] width 84 height 8
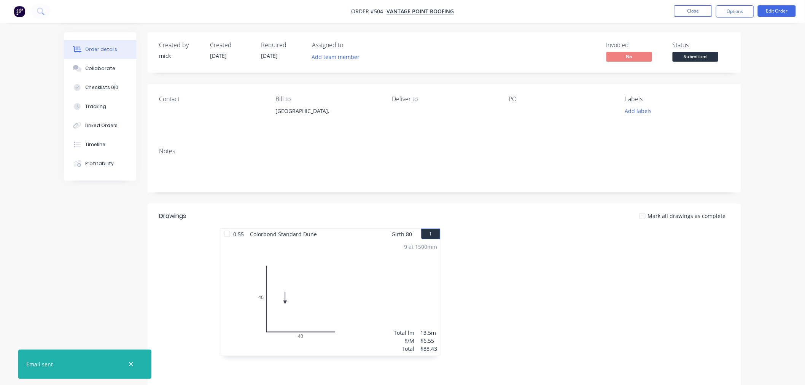
click at [516, 106] on div at bounding box center [555, 111] width 95 height 11
click at [780, 12] on button "Edit Order" at bounding box center [777, 10] width 38 height 11
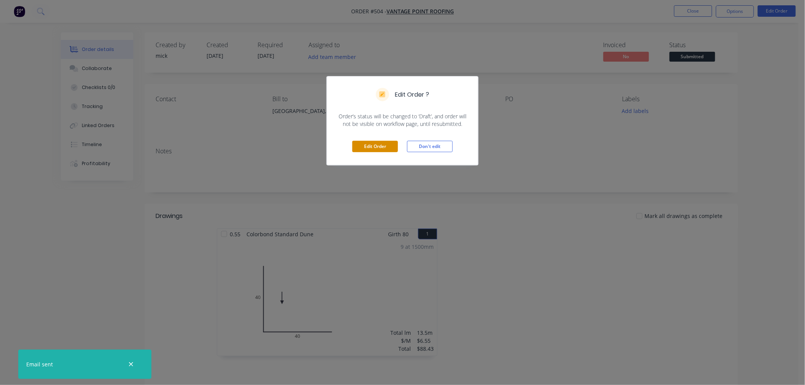
click at [380, 149] on button "Edit Order" at bounding box center [375, 146] width 46 height 11
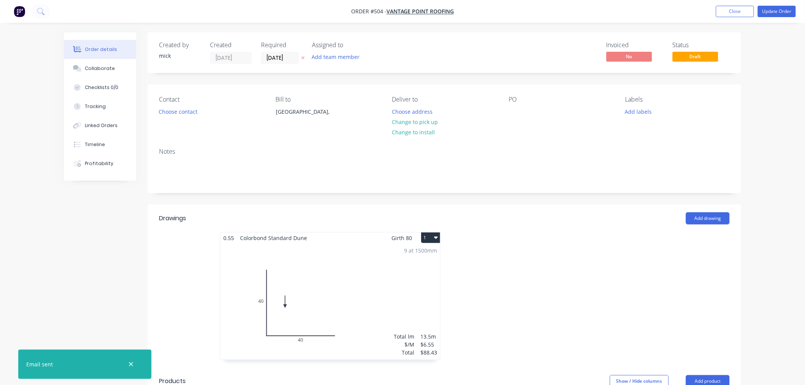
click at [521, 112] on div "PO" at bounding box center [560, 113] width 104 height 35
click at [513, 111] on div at bounding box center [514, 111] width 12 height 11
click at [427, 107] on button "Choose address" at bounding box center [412, 111] width 49 height 10
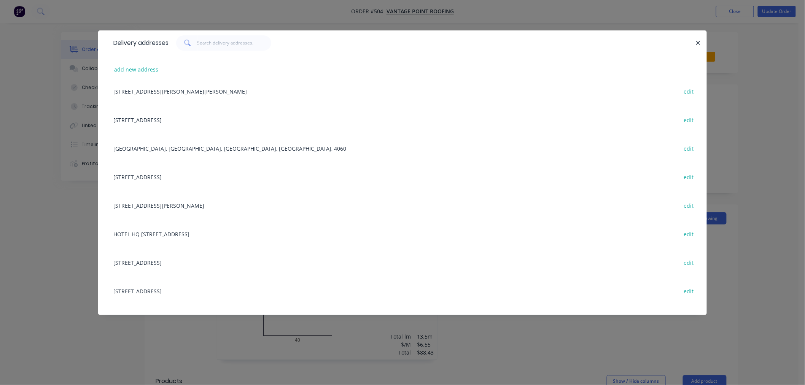
scroll to position [409, 0]
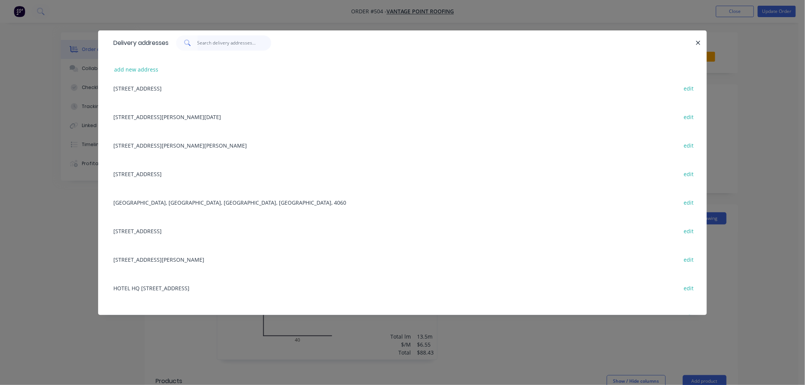
click at [226, 39] on input "text" at bounding box center [234, 42] width 74 height 15
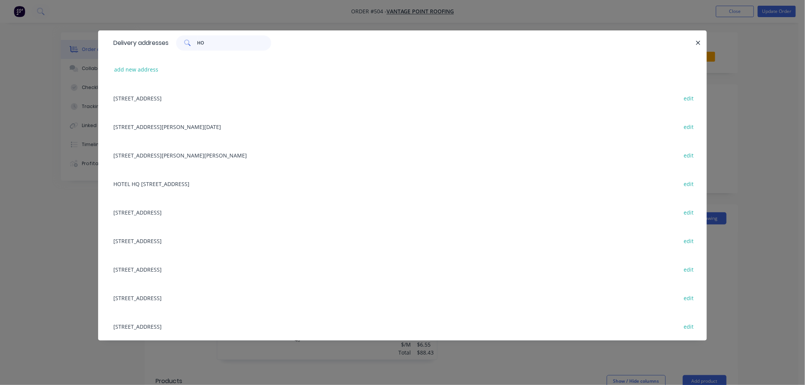
scroll to position [0, 0]
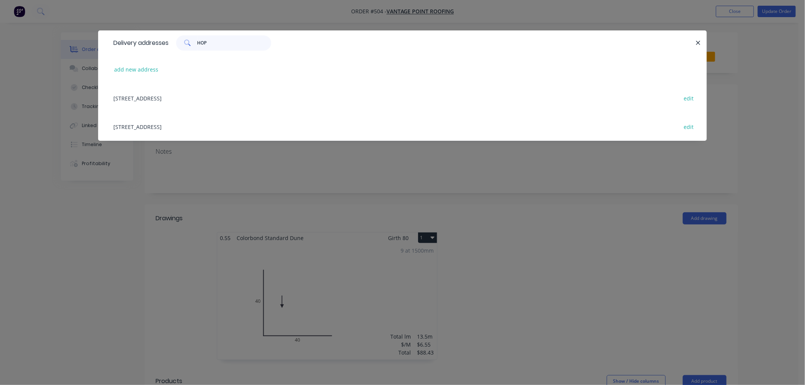
type input "HOP"
click at [234, 100] on div "4605 The Parkway, Hope Island, Queensland, Australia edit" at bounding box center [403, 98] width 586 height 29
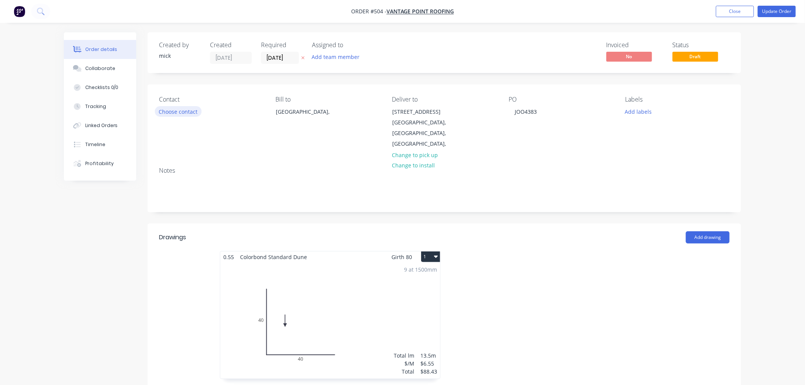
click at [180, 113] on button "Choose contact" at bounding box center [178, 111] width 47 height 10
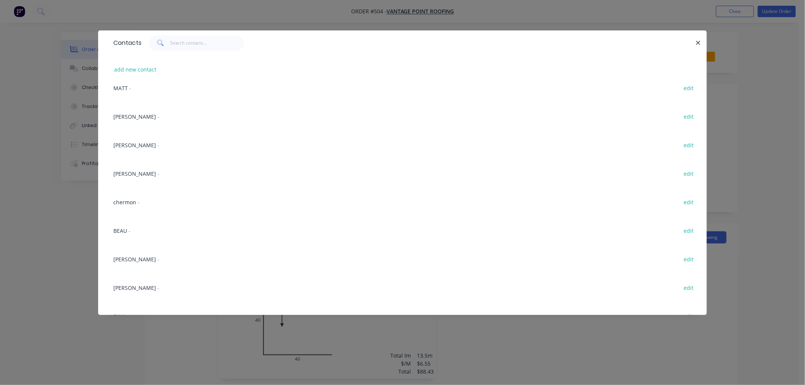
scroll to position [253, 0]
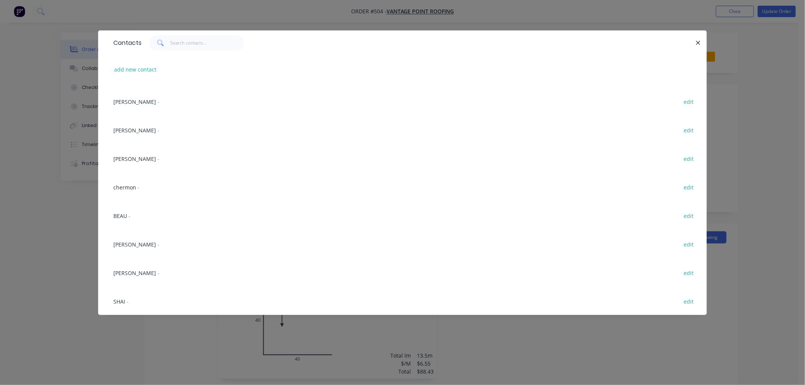
click at [121, 156] on span "[PERSON_NAME]" at bounding box center [134, 158] width 43 height 7
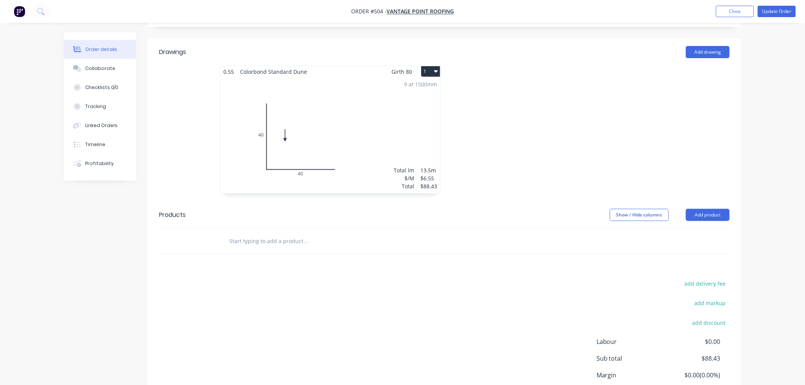
scroll to position [238, 0]
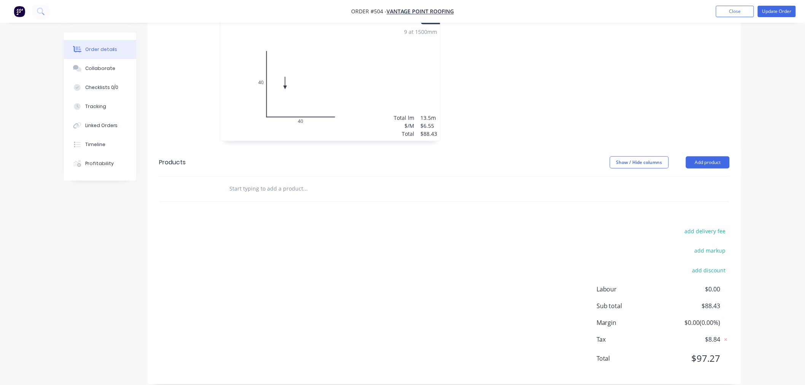
click at [276, 185] on input "text" at bounding box center [305, 188] width 152 height 15
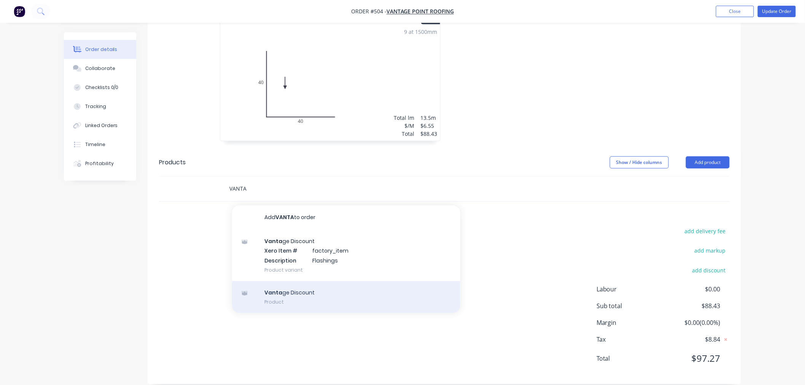
type input "VANTA"
click at [287, 282] on div "Vanta ge Discount Product" at bounding box center [346, 297] width 228 height 32
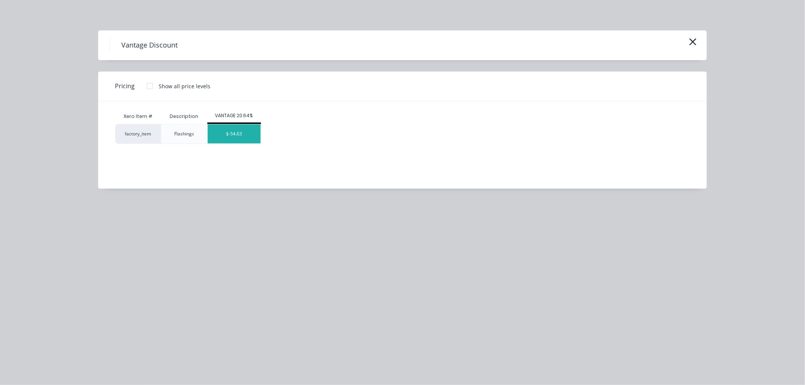
click at [222, 133] on div "$-54.63" at bounding box center [234, 133] width 53 height 19
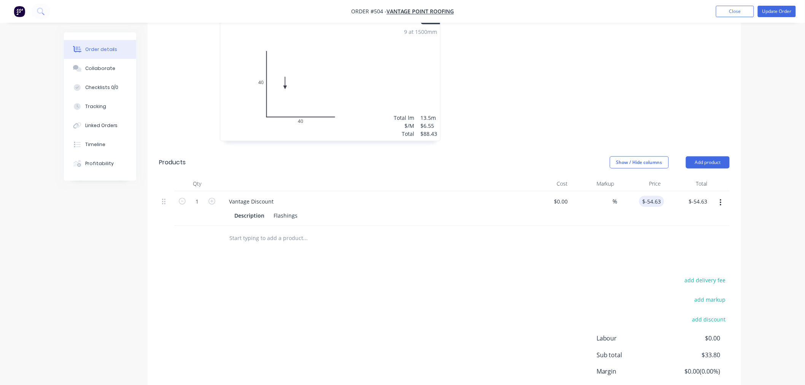
type input "-54.63"
click at [660, 196] on input "-54.63" at bounding box center [653, 201] width 22 height 11
type input "$-14.10"
click at [454, 246] on div "Drawings Add drawing 0.55 Colorbond Standard Dune Girth 80 1 0 40 40 0 40 40 9 …" at bounding box center [444, 209] width 593 height 447
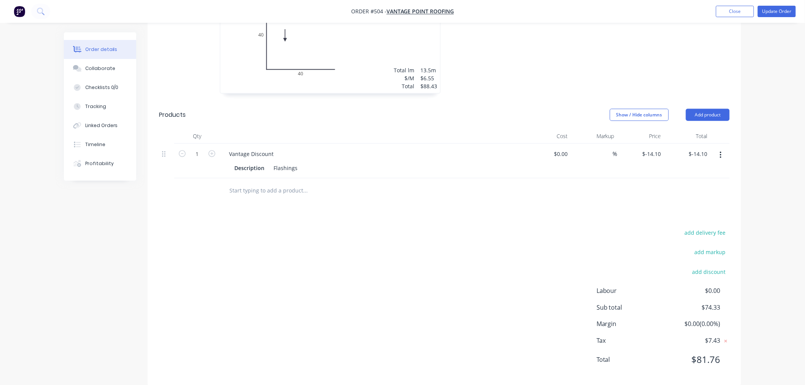
scroll to position [287, 0]
click at [252, 181] on input "text" at bounding box center [305, 188] width 152 height 15
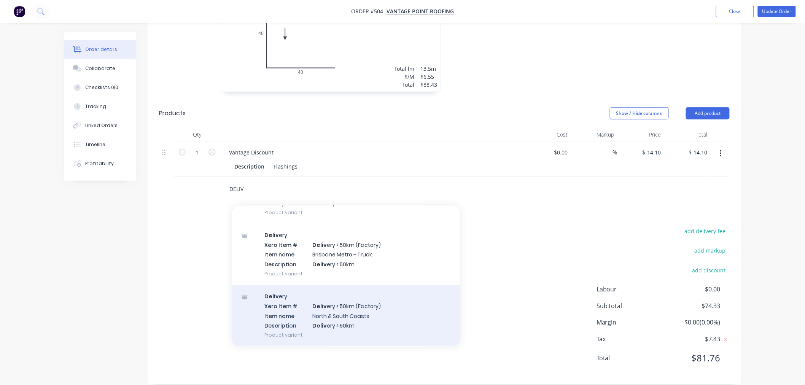
scroll to position [160, 0]
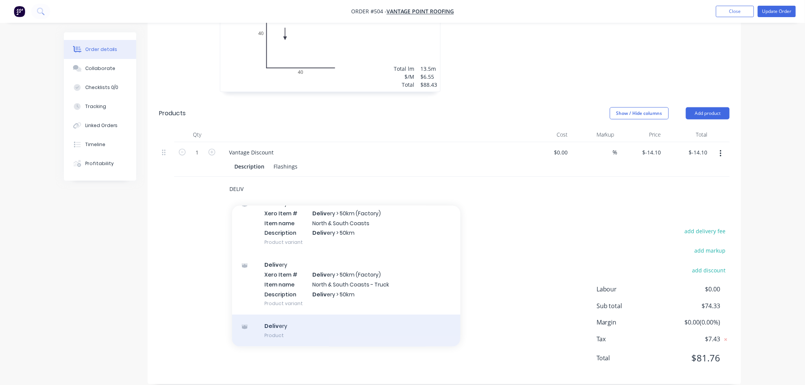
type input "DELIV"
click at [291, 315] on div "Deliv ery Product" at bounding box center [346, 331] width 228 height 32
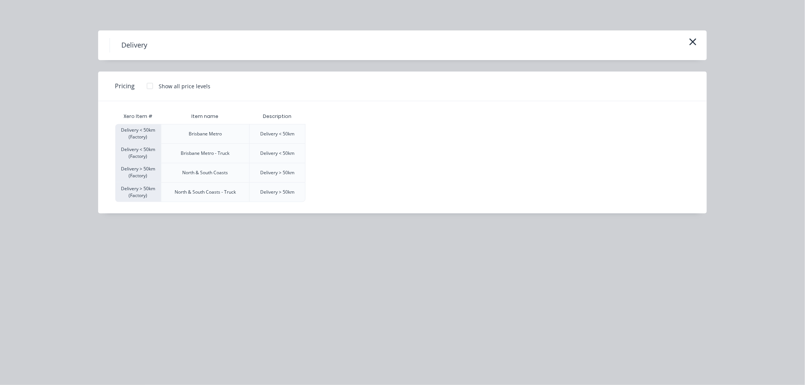
click at [151, 86] on div at bounding box center [149, 85] width 15 height 15
click at [337, 133] on div "$120.00" at bounding box center [325, 133] width 38 height 19
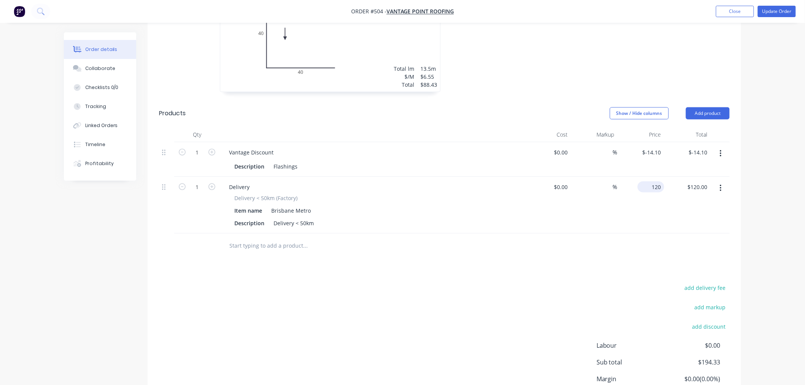
click at [657, 181] on input "120" at bounding box center [652, 186] width 24 height 11
type input "$85.00"
click at [513, 291] on div "add delivery fee add markup add discount Labour $0.00 Sub total $194.33 Margin …" at bounding box center [444, 356] width 570 height 147
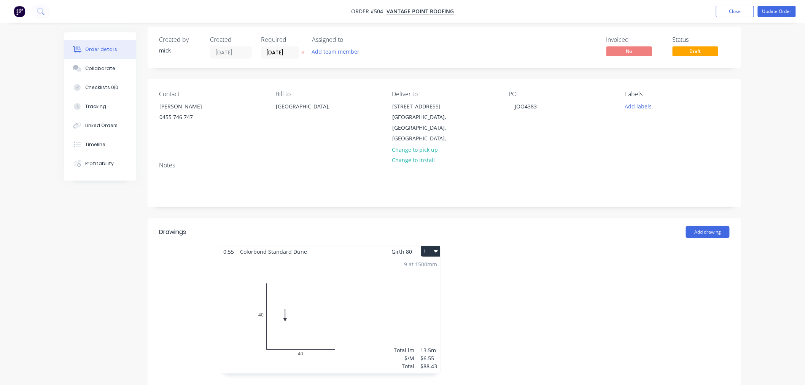
scroll to position [0, 0]
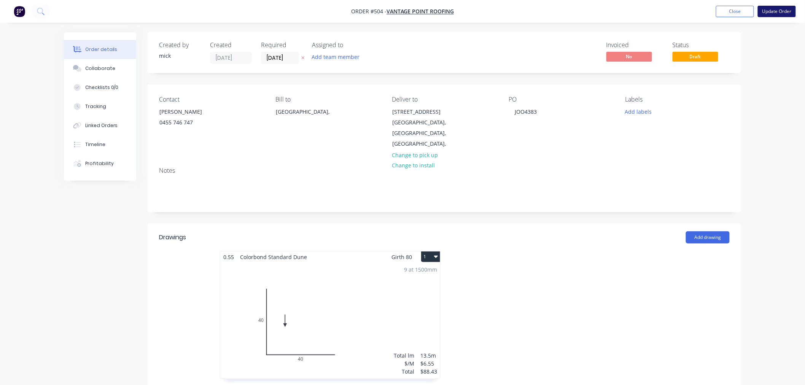
click at [782, 11] on button "Update Order" at bounding box center [777, 11] width 38 height 11
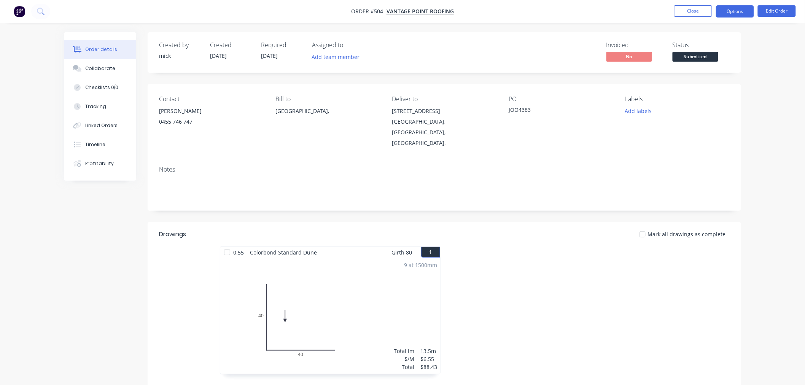
click at [729, 9] on button "Options" at bounding box center [735, 11] width 38 height 12
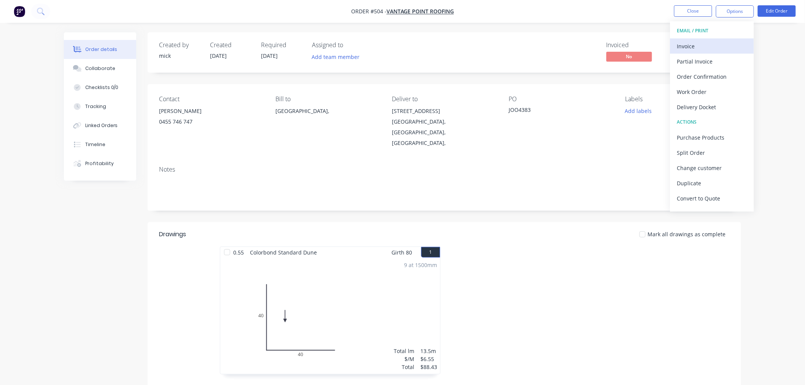
click at [704, 48] on div "Invoice" at bounding box center [712, 46] width 70 height 11
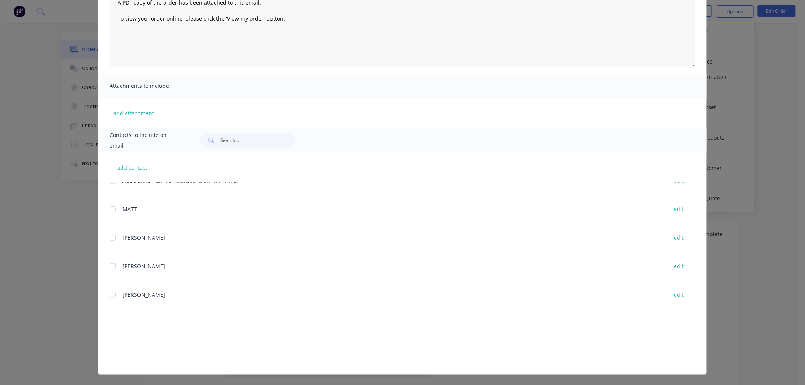
scroll to position [72, 0]
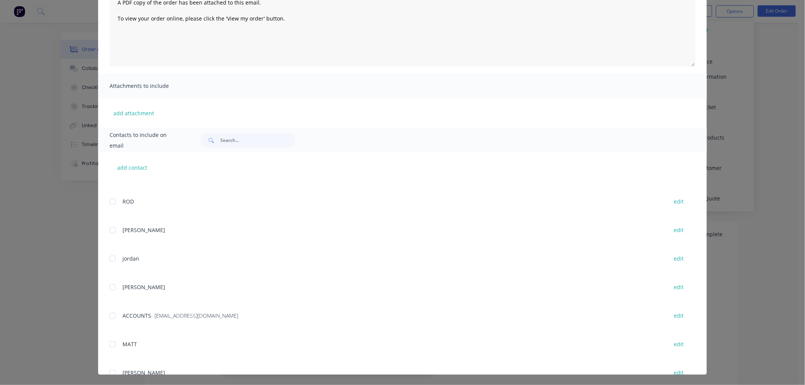
click at [107, 314] on div at bounding box center [112, 315] width 15 height 15
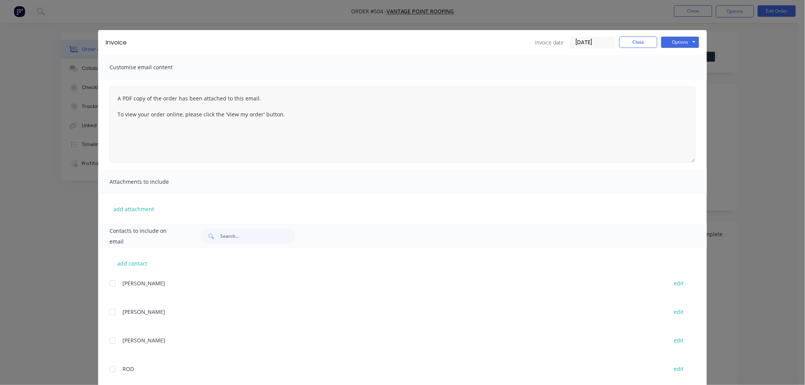
scroll to position [0, 0]
click at [674, 40] on button "Options" at bounding box center [680, 42] width 38 height 11
click at [682, 79] on button "Email" at bounding box center [685, 81] width 49 height 13
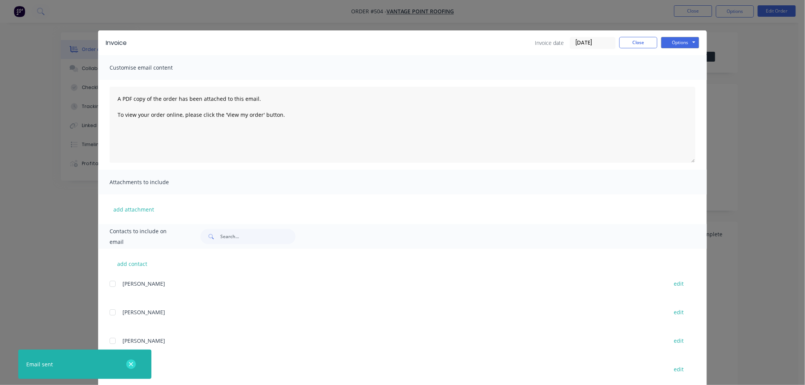
click at [132, 362] on icon "button" at bounding box center [131, 364] width 5 height 7
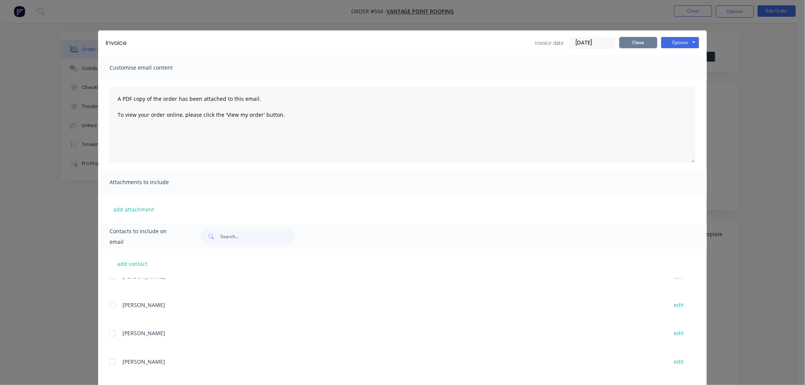
click at [623, 41] on button "Close" at bounding box center [638, 42] width 38 height 11
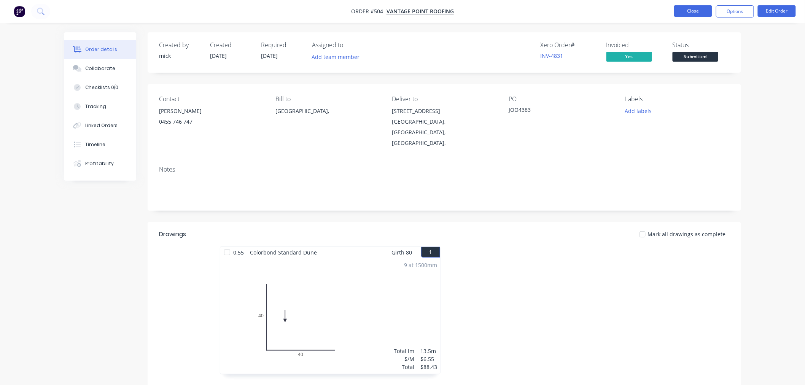
click at [687, 12] on button "Close" at bounding box center [693, 10] width 38 height 11
